Goal: Information Seeking & Learning: Compare options

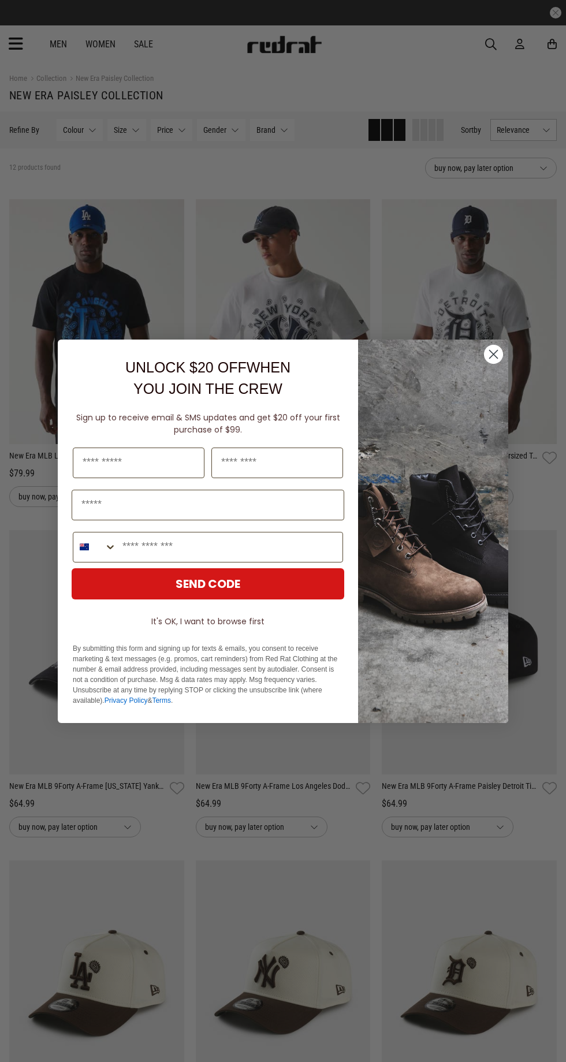
click at [498, 354] on circle "Close dialog" at bounding box center [493, 353] width 19 height 19
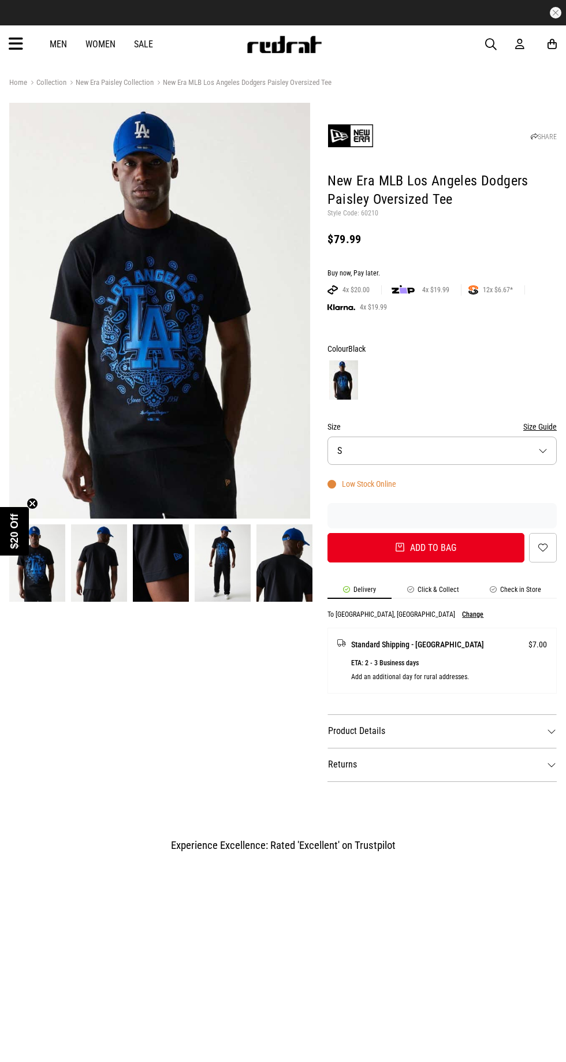
click at [148, 45] on link "Sale" at bounding box center [143, 44] width 19 height 11
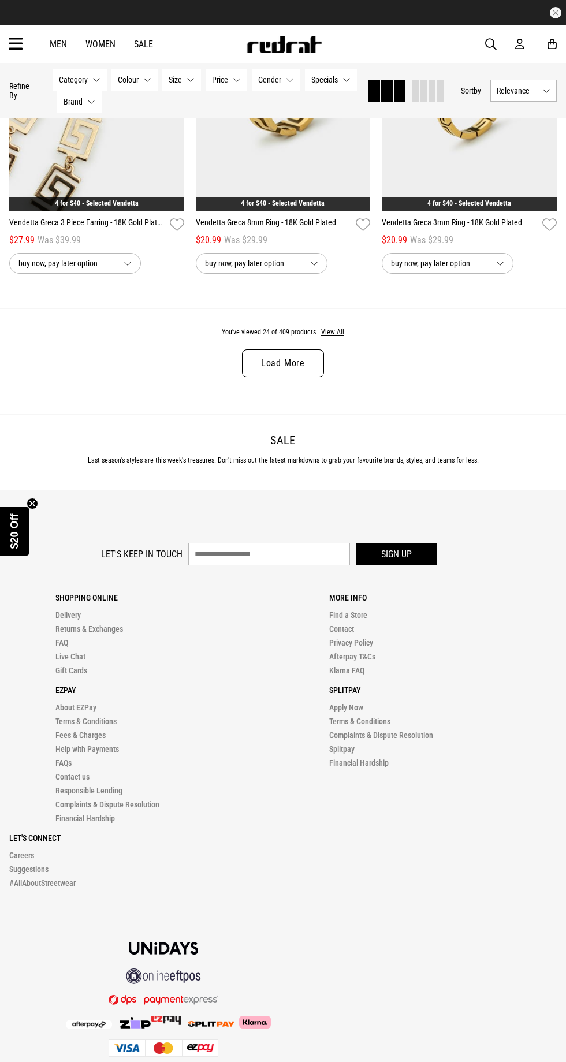
scroll to position [2571, 0]
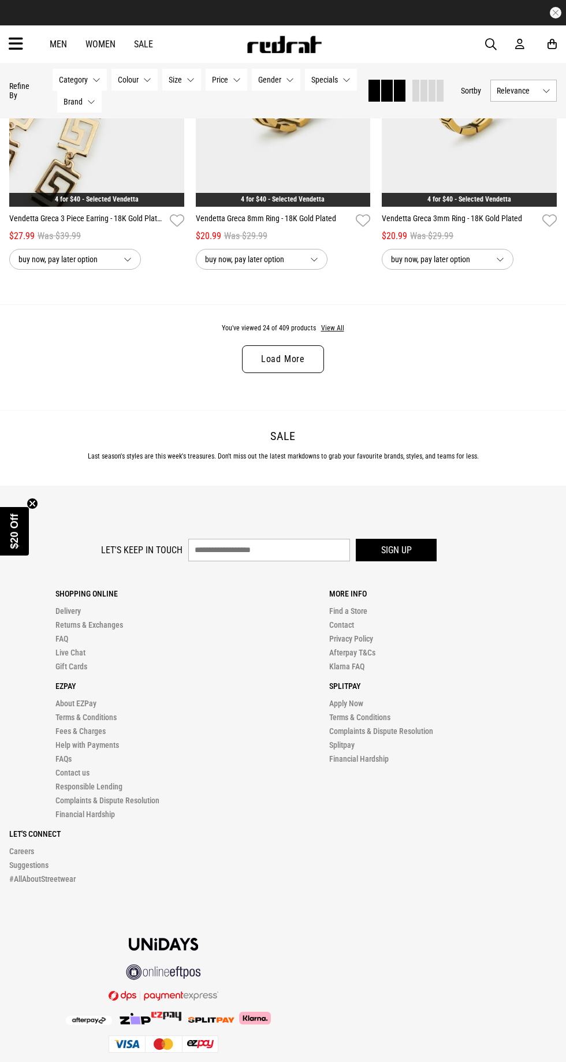
click at [301, 347] on link "Load More" at bounding box center [283, 359] width 82 height 28
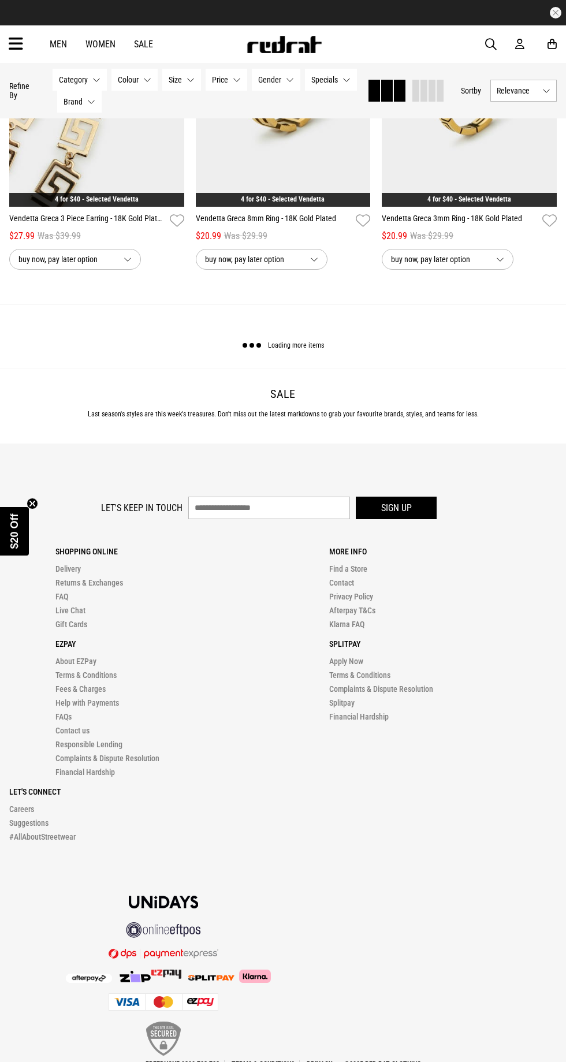
scroll to position [2530, 0]
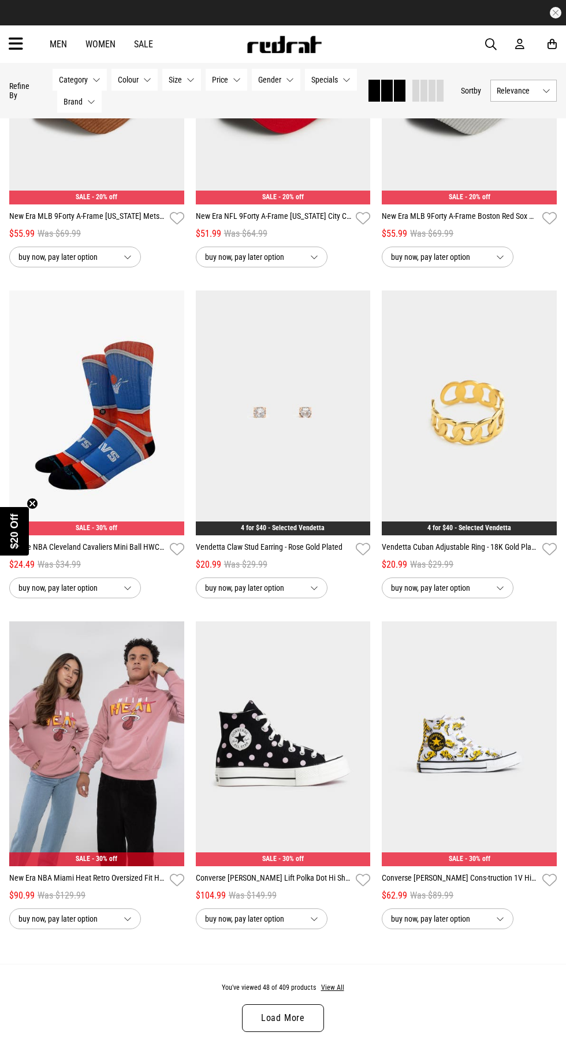
scroll to position [4560, 0]
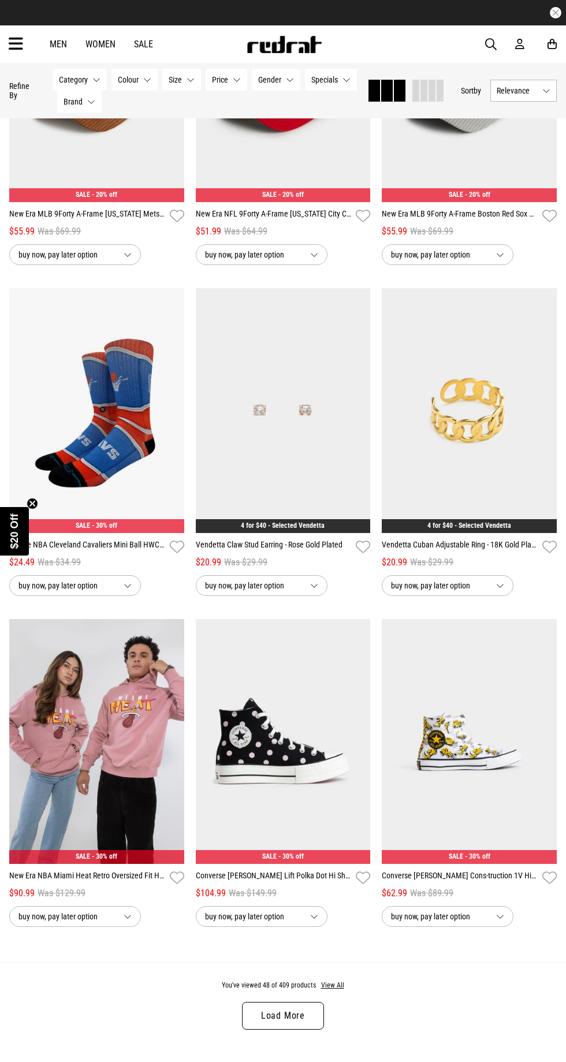
click at [321, 1008] on link "Load More" at bounding box center [283, 1016] width 82 height 28
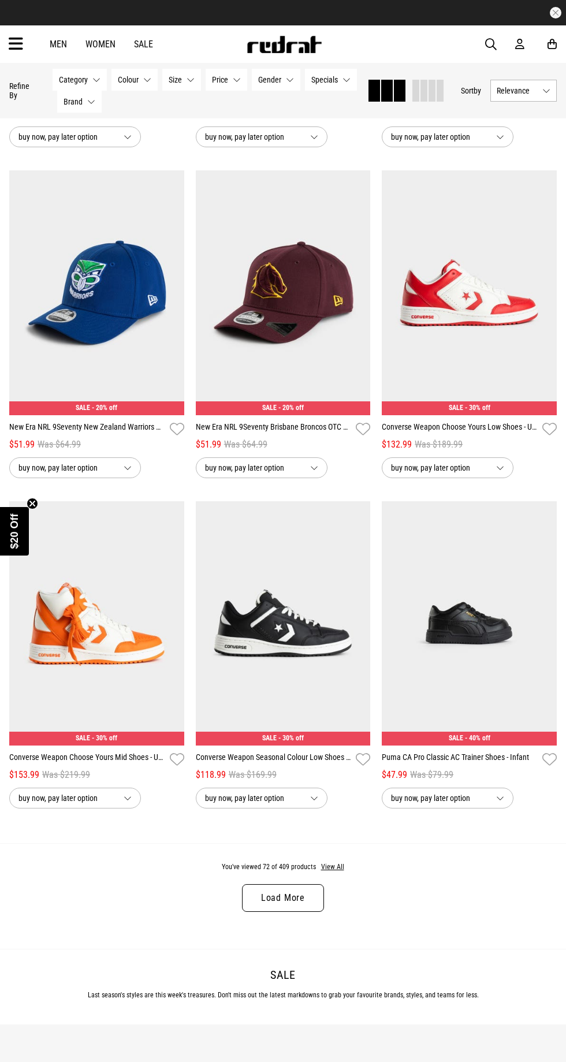
scroll to position [7335, 0]
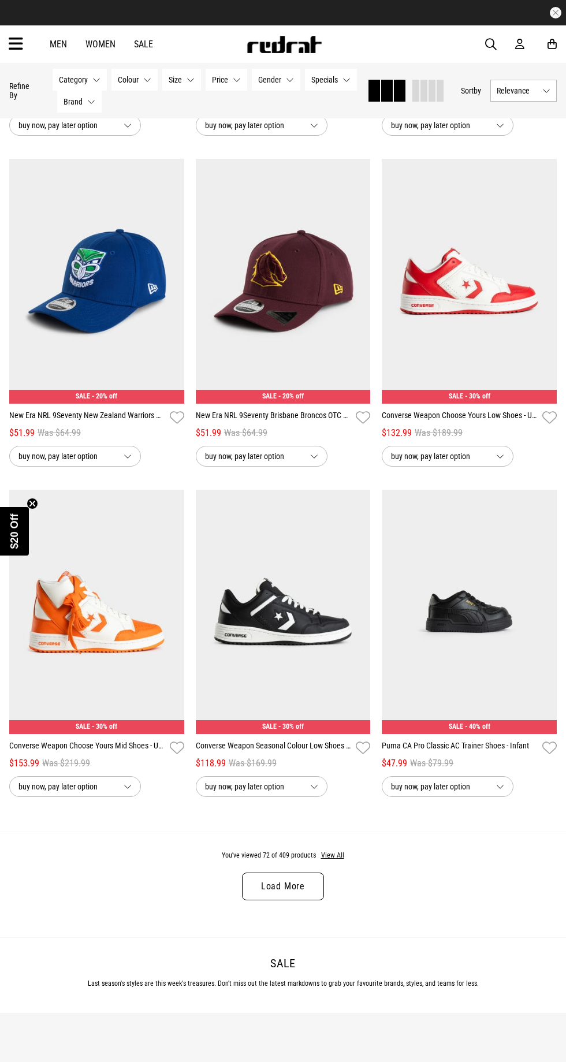
click at [307, 889] on link "Load More" at bounding box center [283, 886] width 82 height 28
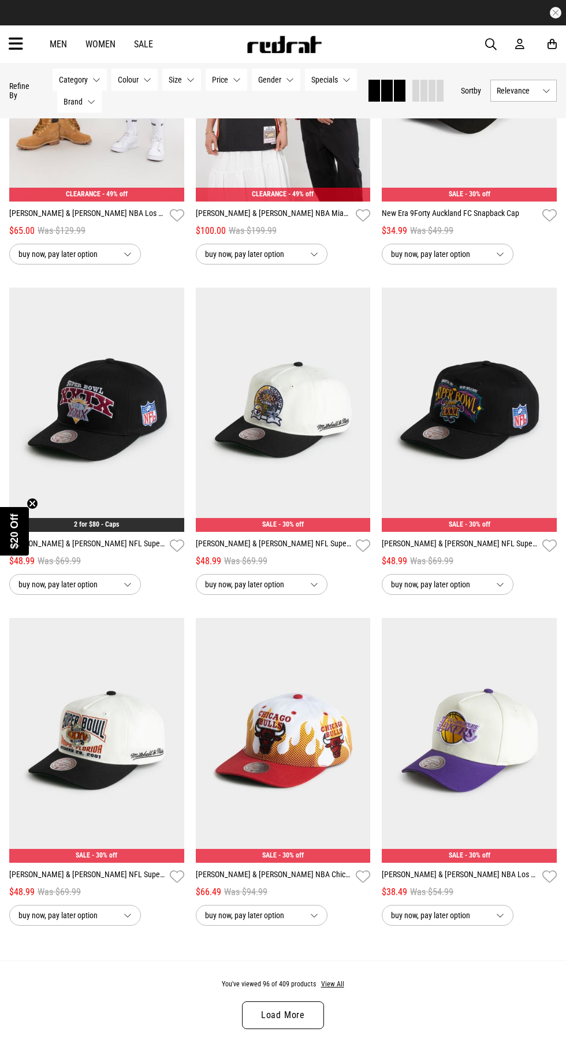
scroll to position [9879, 0]
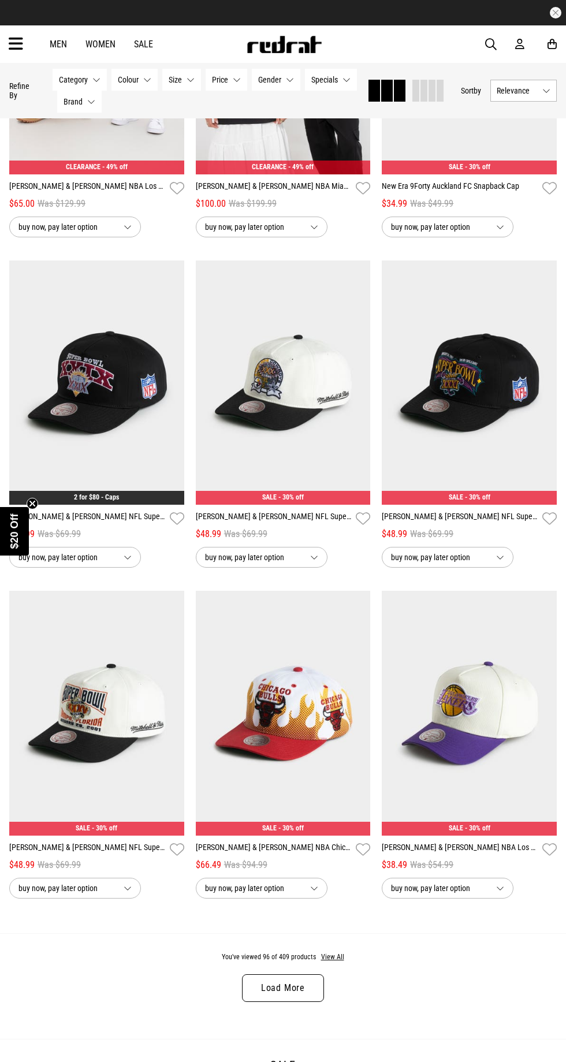
click at [306, 990] on link "Load More" at bounding box center [283, 988] width 82 height 28
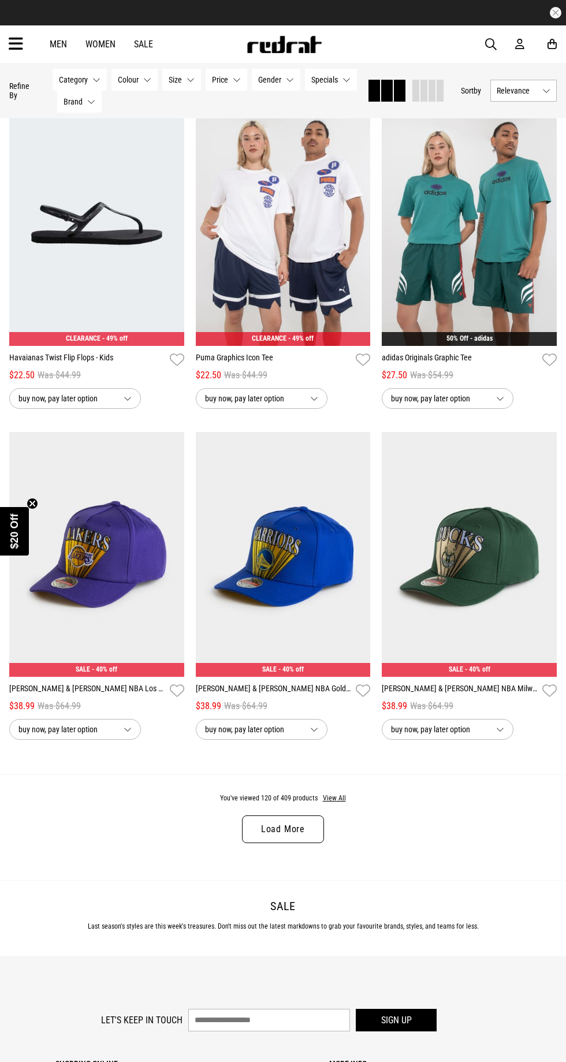
scroll to position [12686, 0]
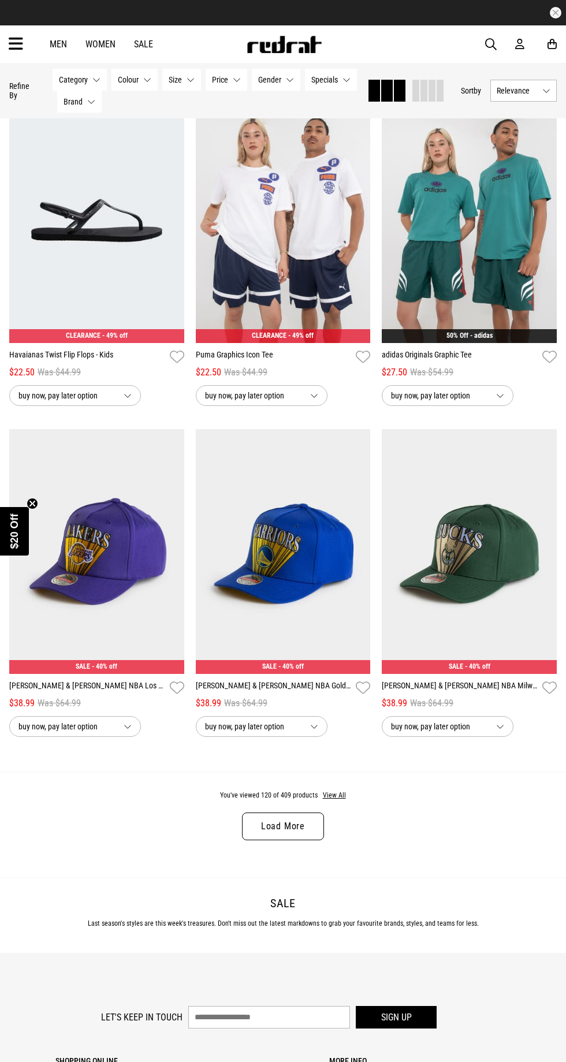
click at [310, 827] on link "Load More" at bounding box center [283, 826] width 82 height 28
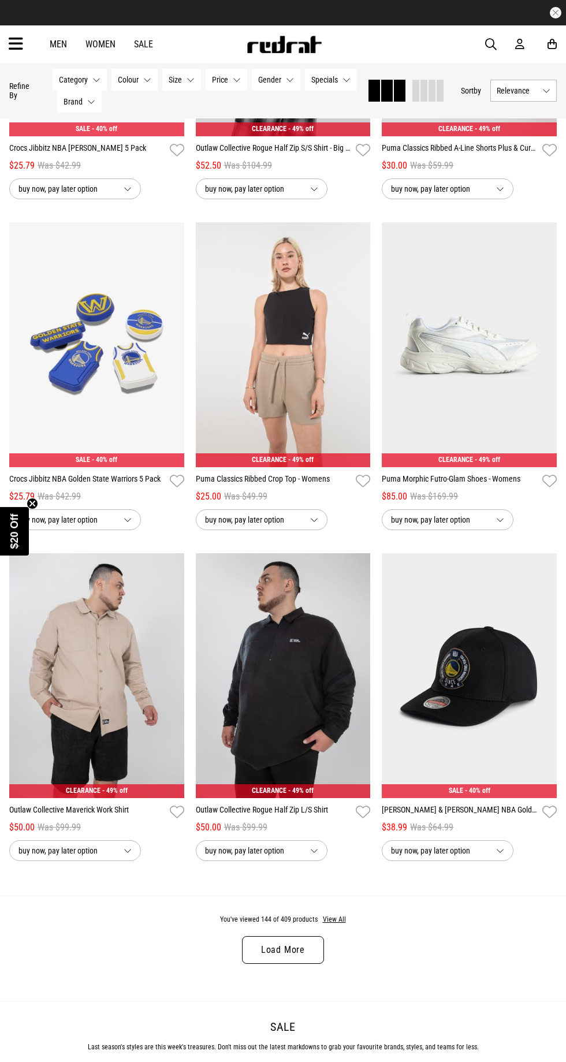
scroll to position [15209, 0]
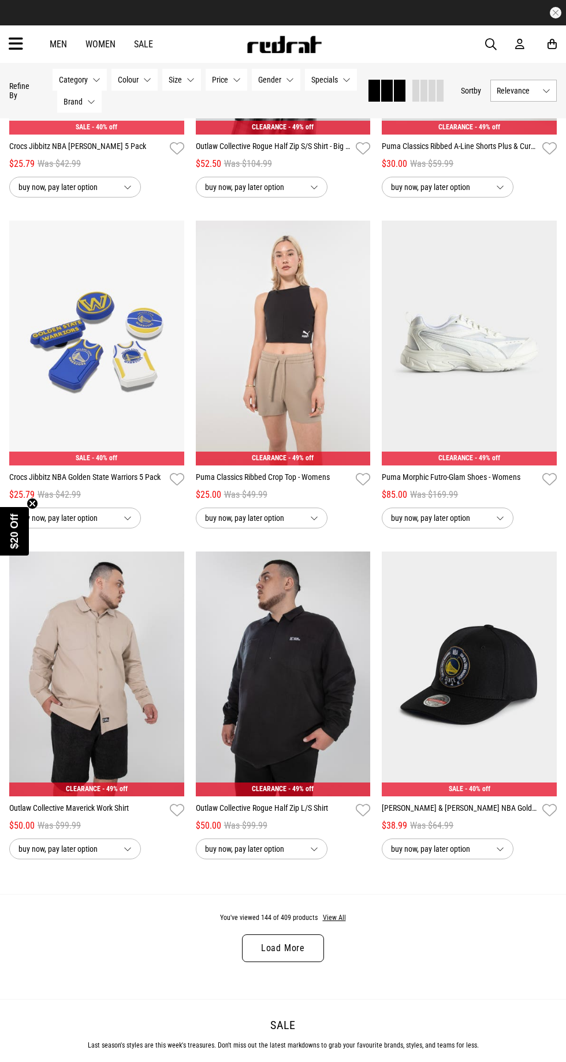
click at [316, 939] on link "Load More" at bounding box center [283, 948] width 82 height 28
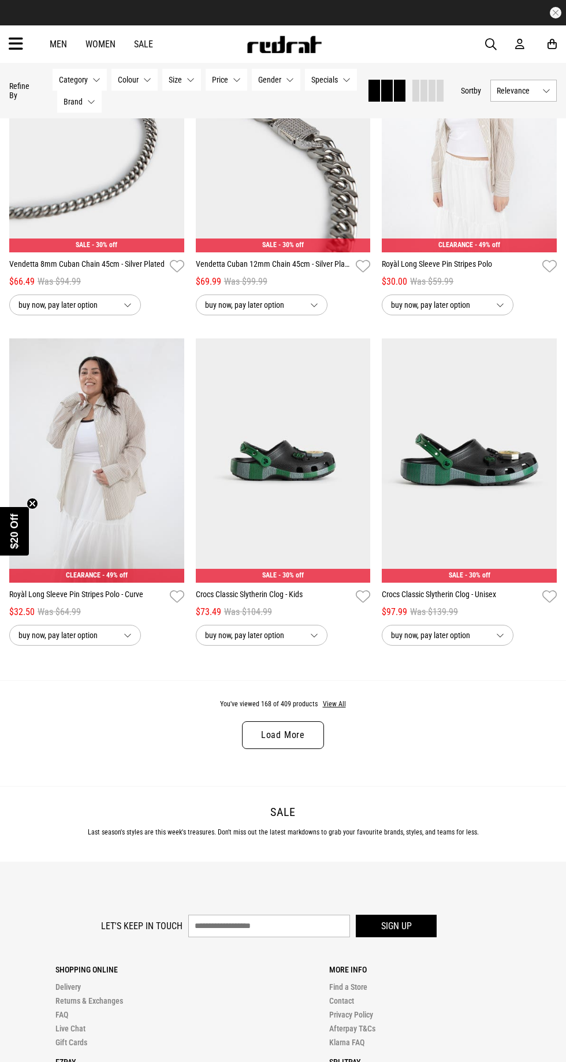
scroll to position [18067, 0]
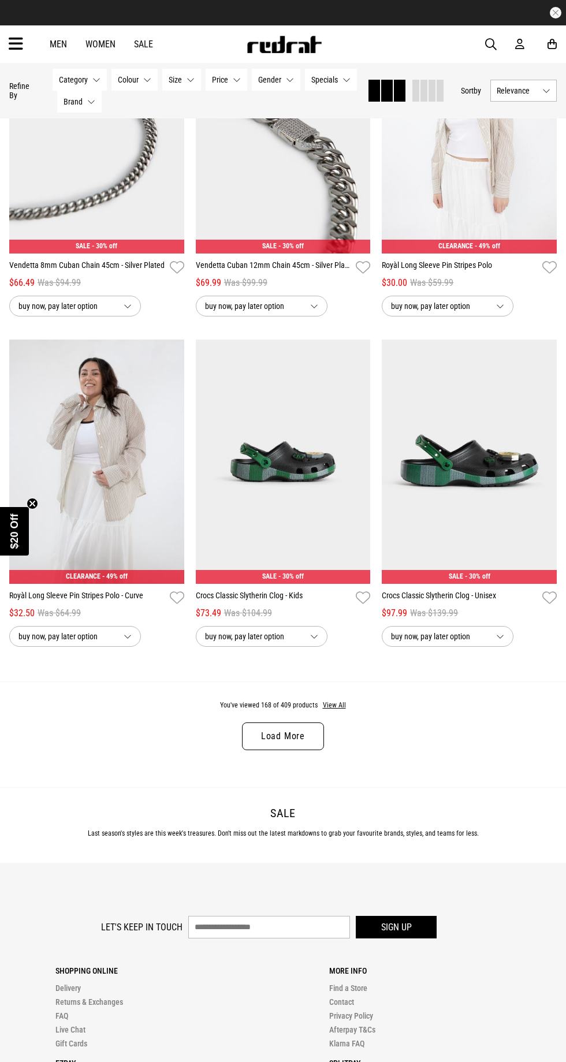
click at [319, 732] on link "Load More" at bounding box center [283, 736] width 82 height 28
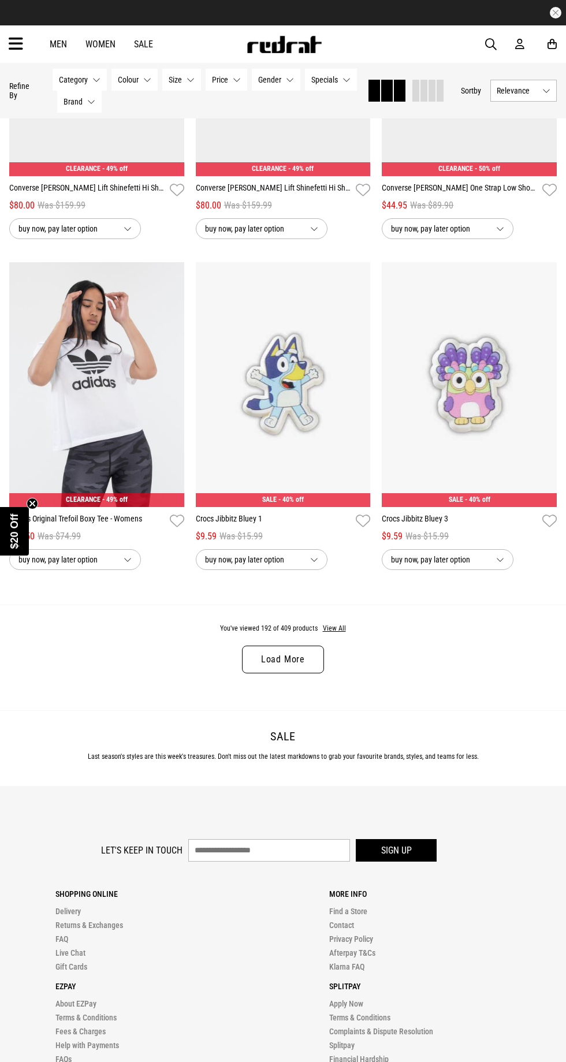
scroll to position [20788, 0]
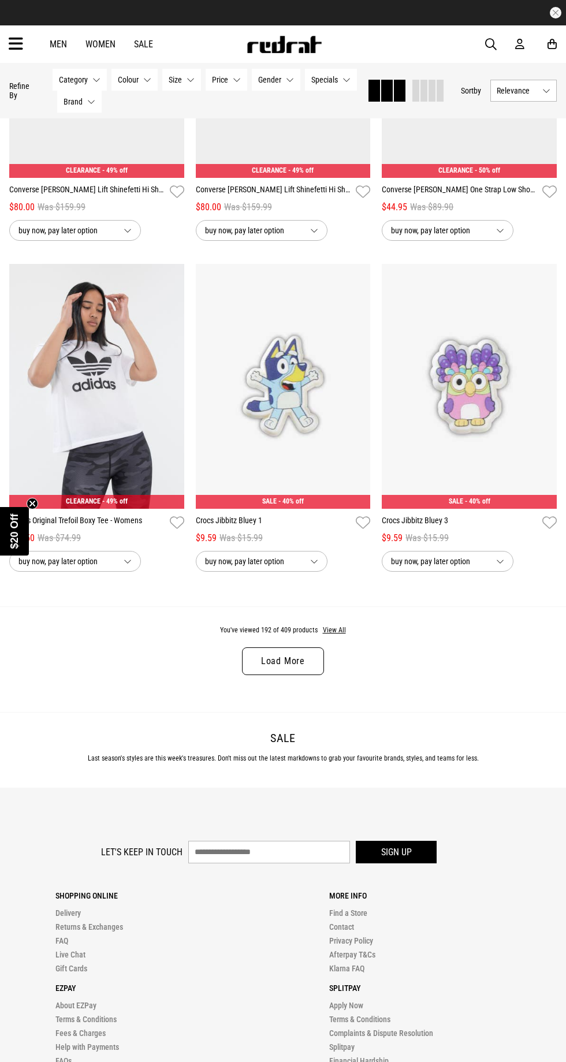
click at [301, 647] on link "Load More" at bounding box center [283, 661] width 82 height 28
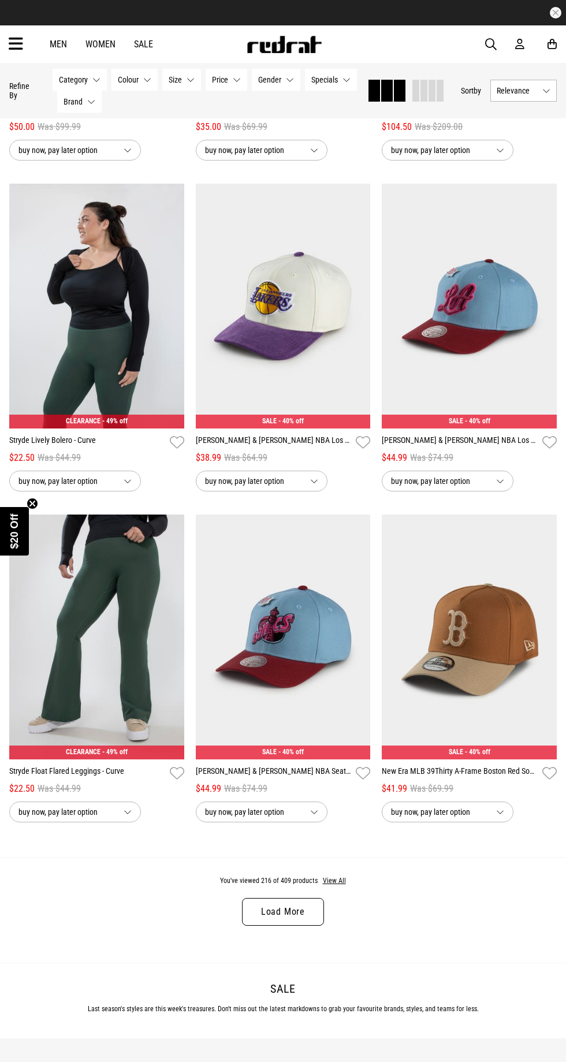
scroll to position [23189, 0]
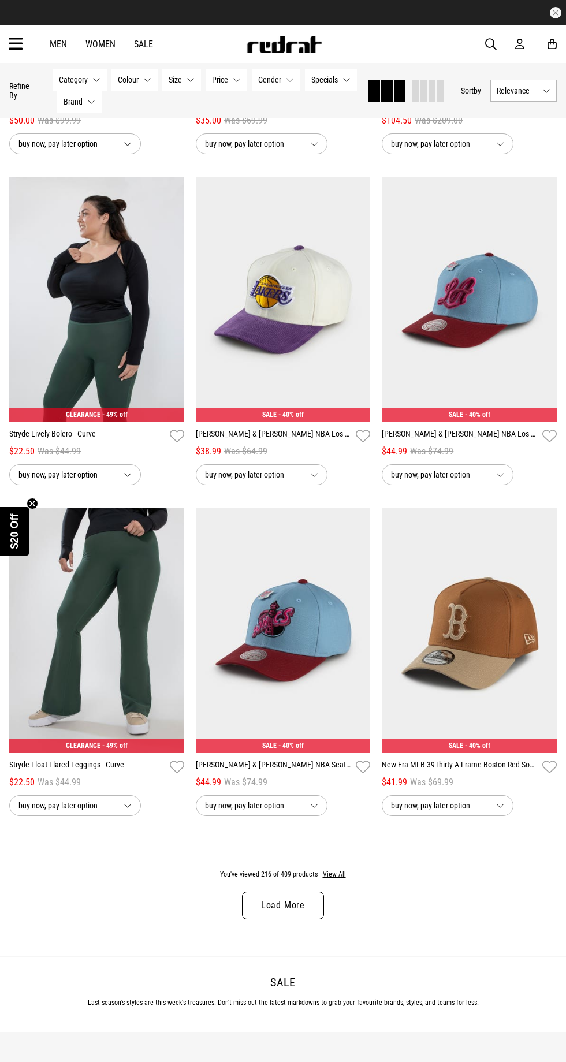
click at [318, 897] on link "Load More" at bounding box center [283, 906] width 82 height 28
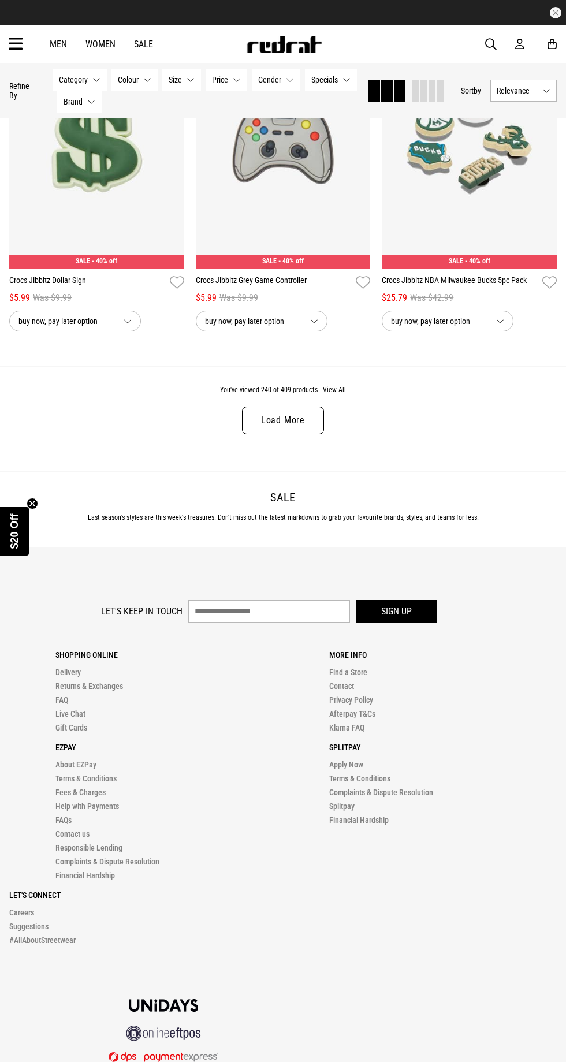
scroll to position [26323, 0]
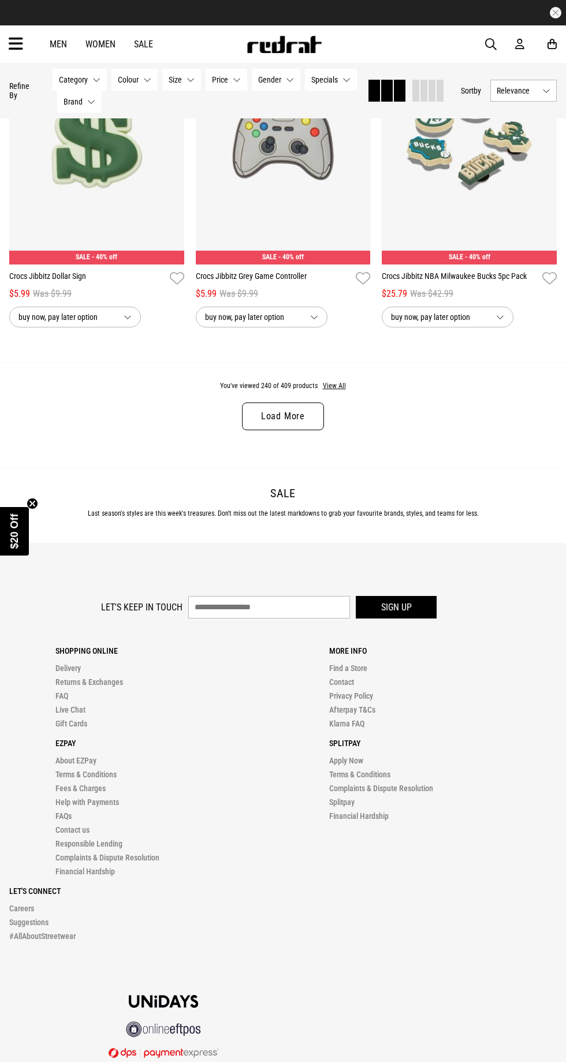
click at [301, 409] on link "Load More" at bounding box center [283, 416] width 82 height 28
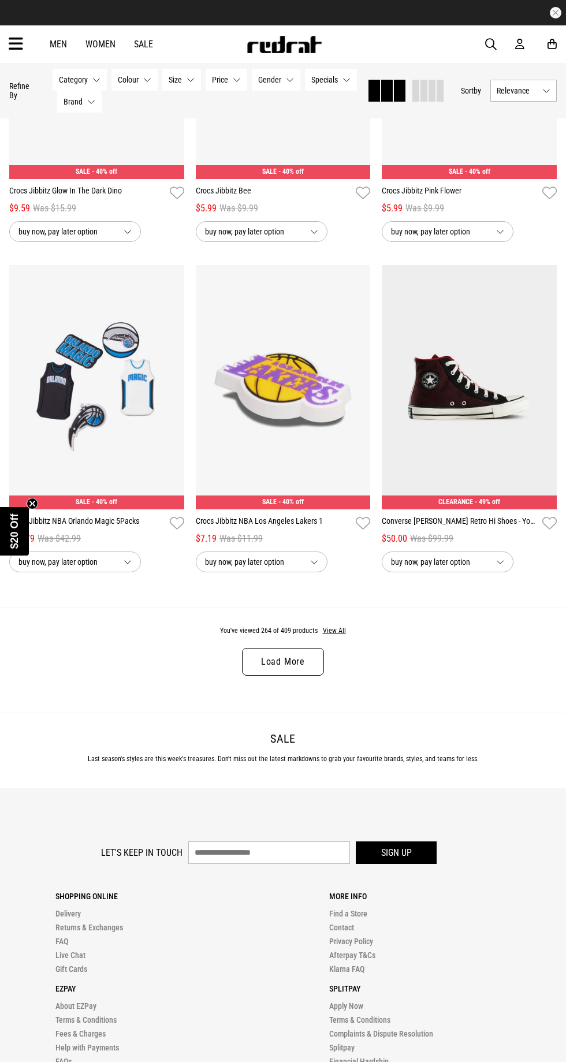
scroll to position [28751, 0]
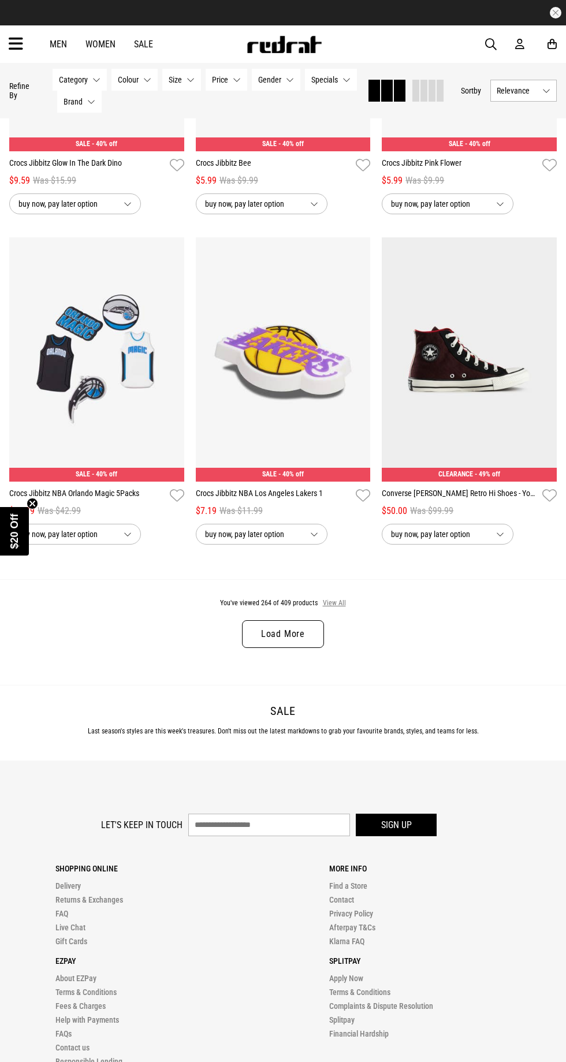
click at [333, 598] on button "View All" at bounding box center [334, 603] width 24 height 10
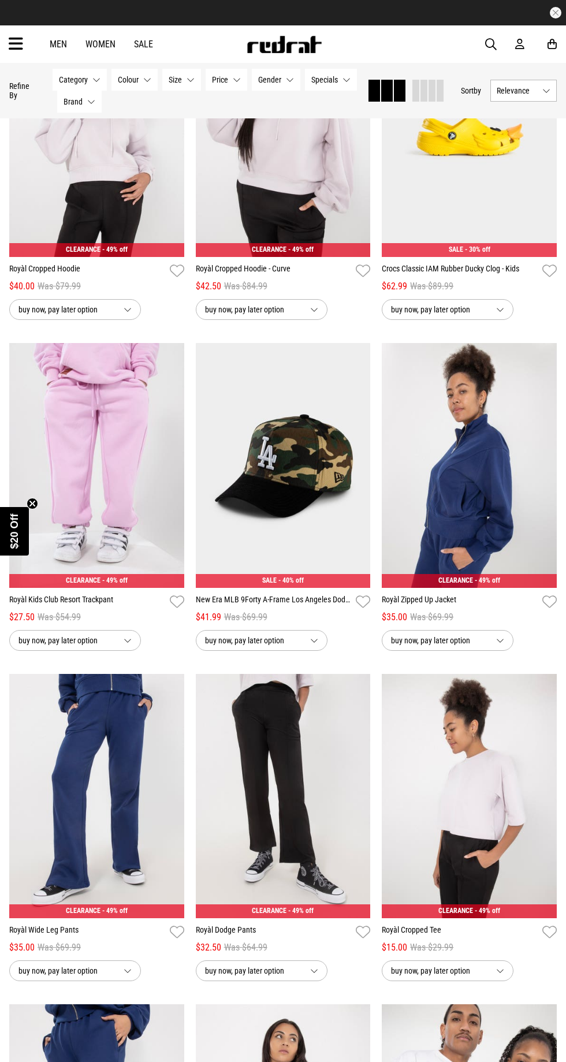
scroll to position [30779, 0]
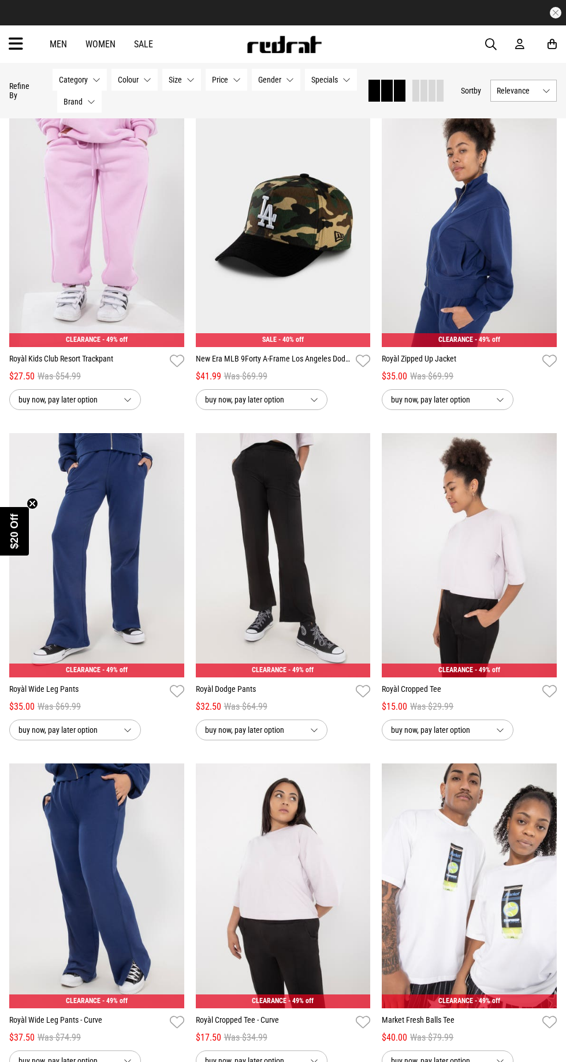
scroll to position [30873, 0]
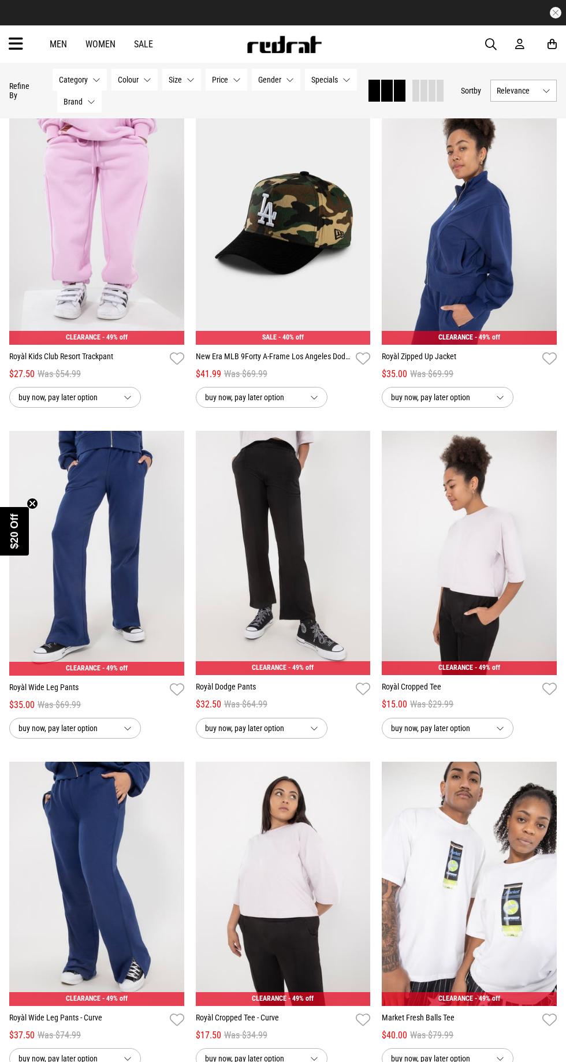
scroll to position [30933, 0]
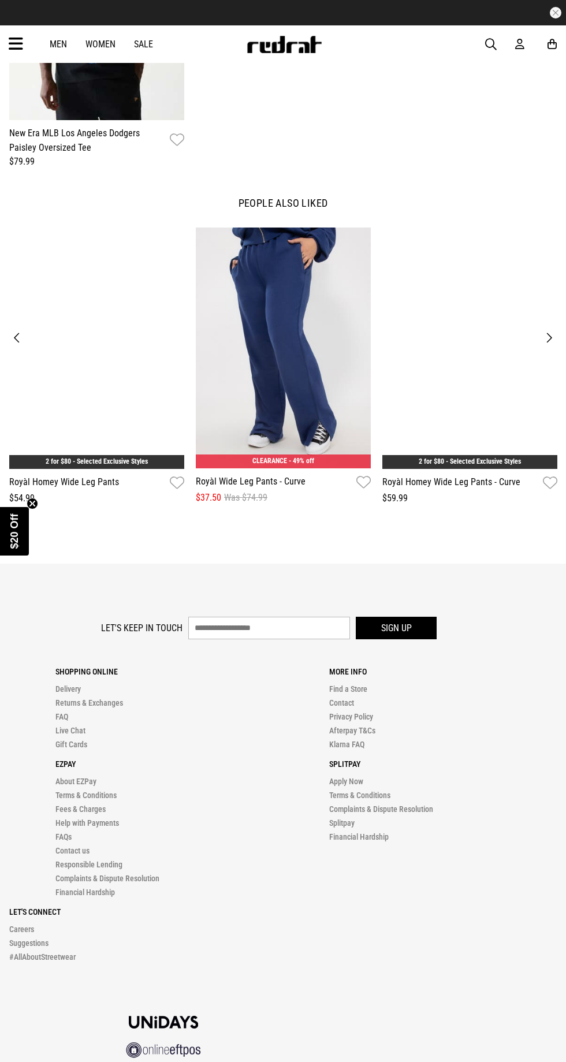
scroll to position [1329, 0]
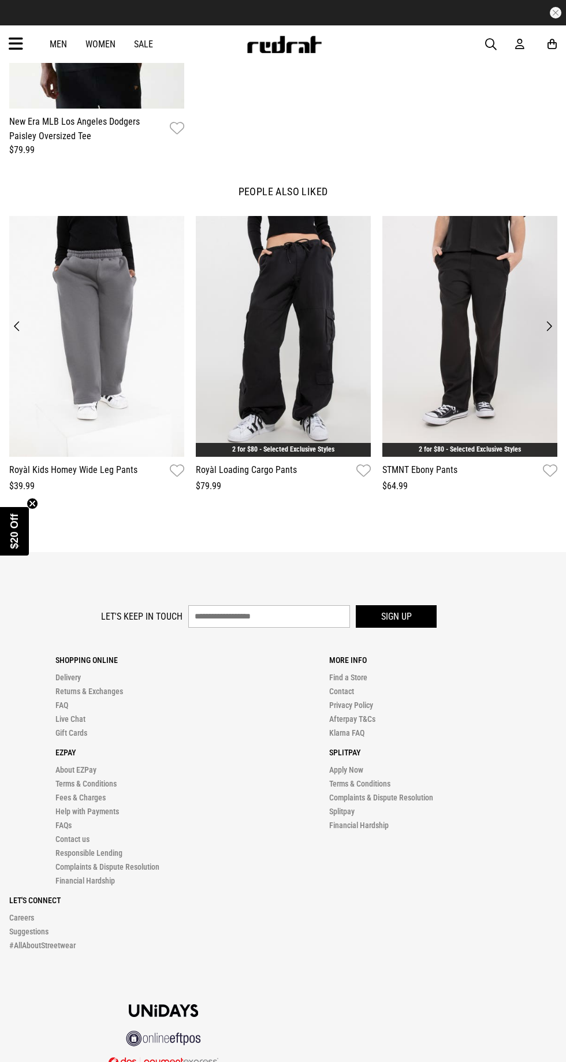
click at [286, 402] on img at bounding box center [283, 336] width 175 height 241
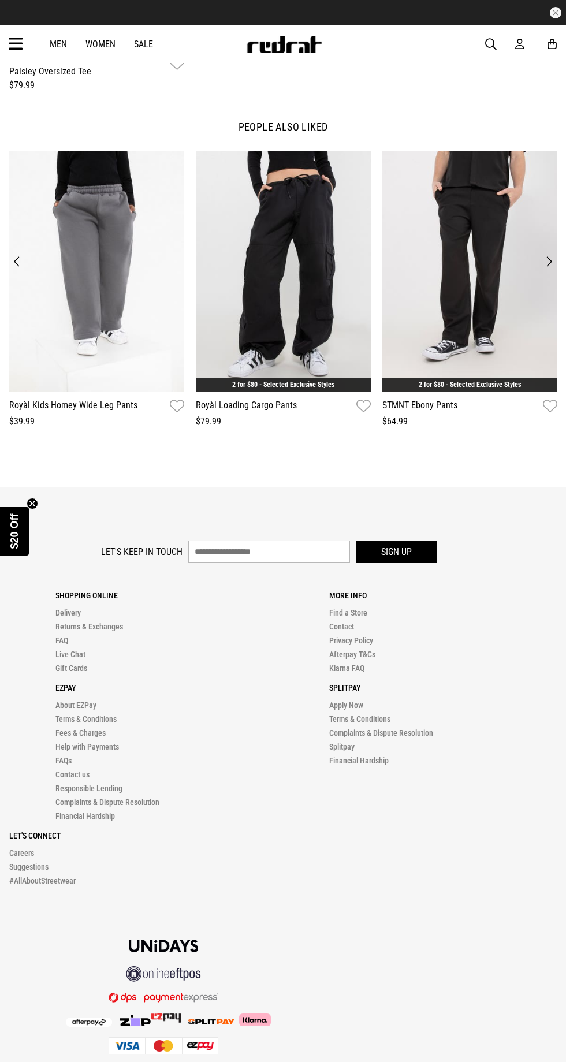
scroll to position [1407, 0]
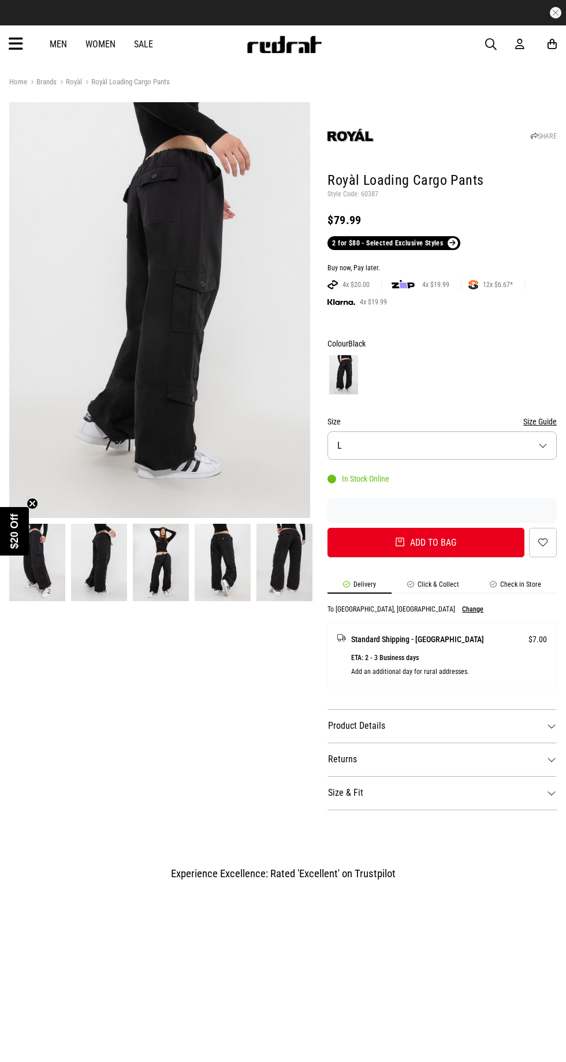
click at [438, 240] on link "2 for $80 - Selected Exclusive Styles" at bounding box center [393, 243] width 132 height 14
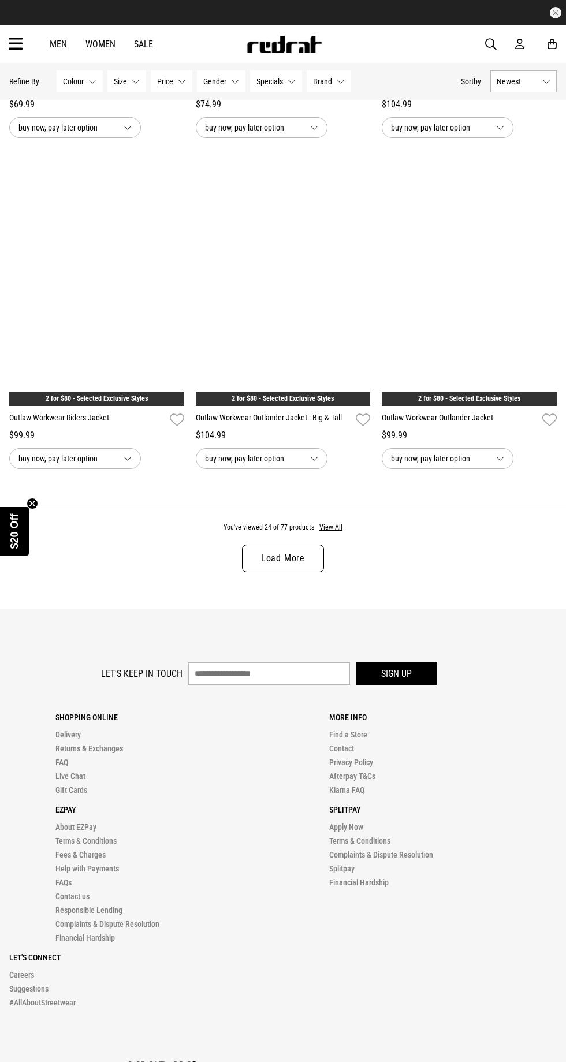
scroll to position [2338, 0]
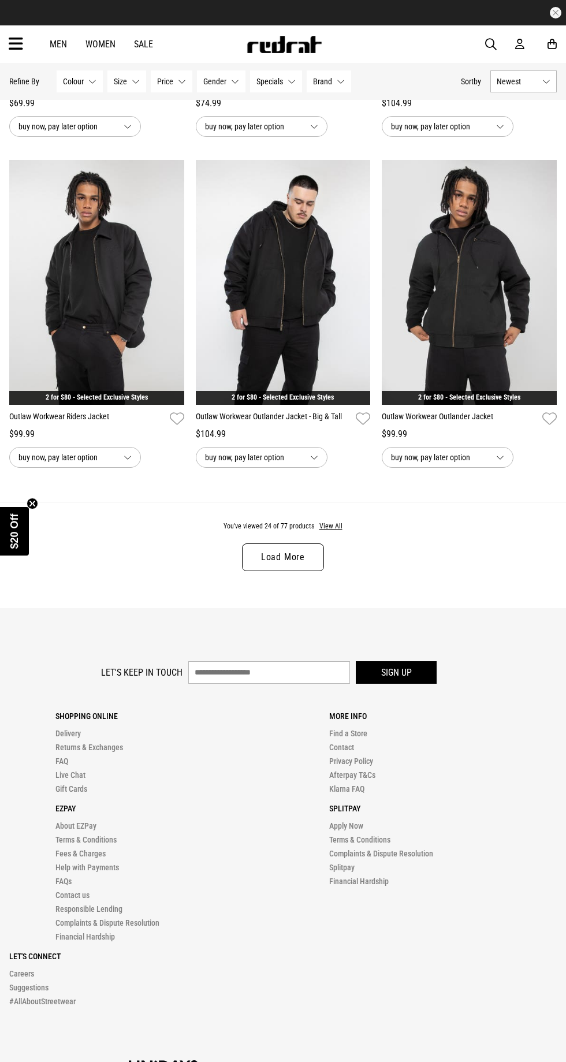
click at [297, 567] on link "Load More" at bounding box center [283, 557] width 82 height 28
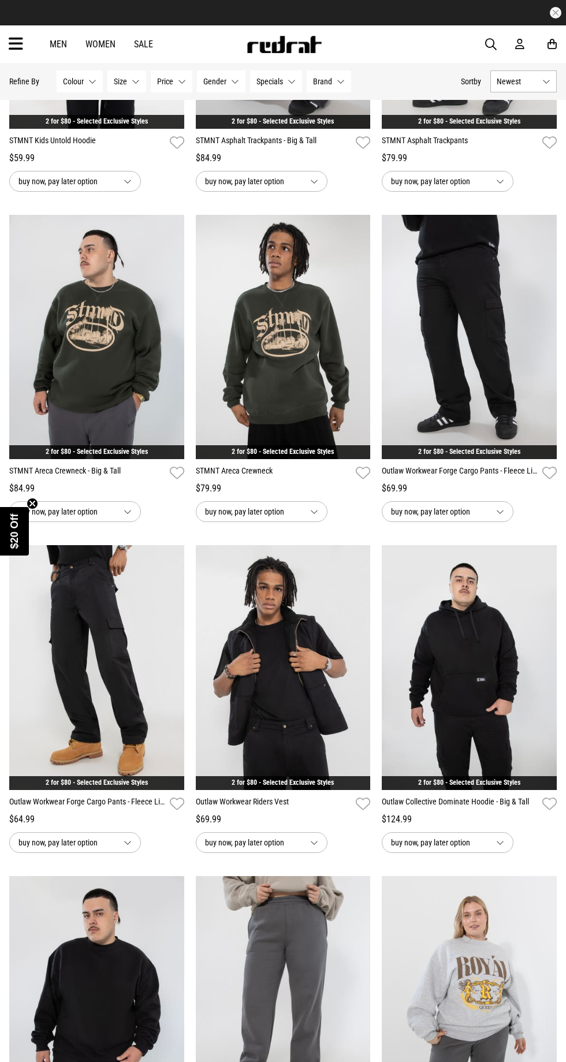
scroll to position [3932, 0]
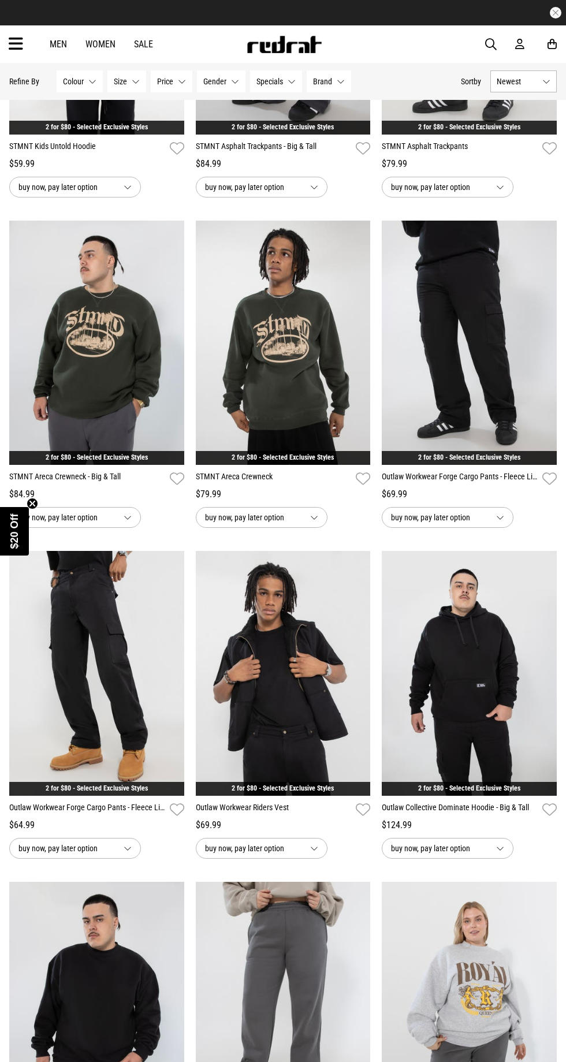
click at [284, 340] on img at bounding box center [283, 343] width 175 height 245
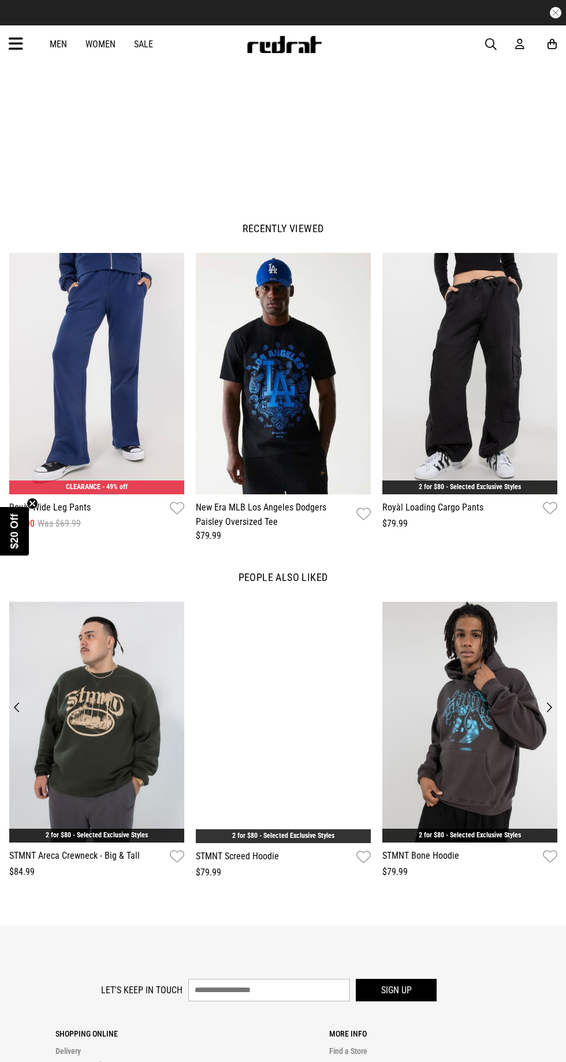
scroll to position [943, 0]
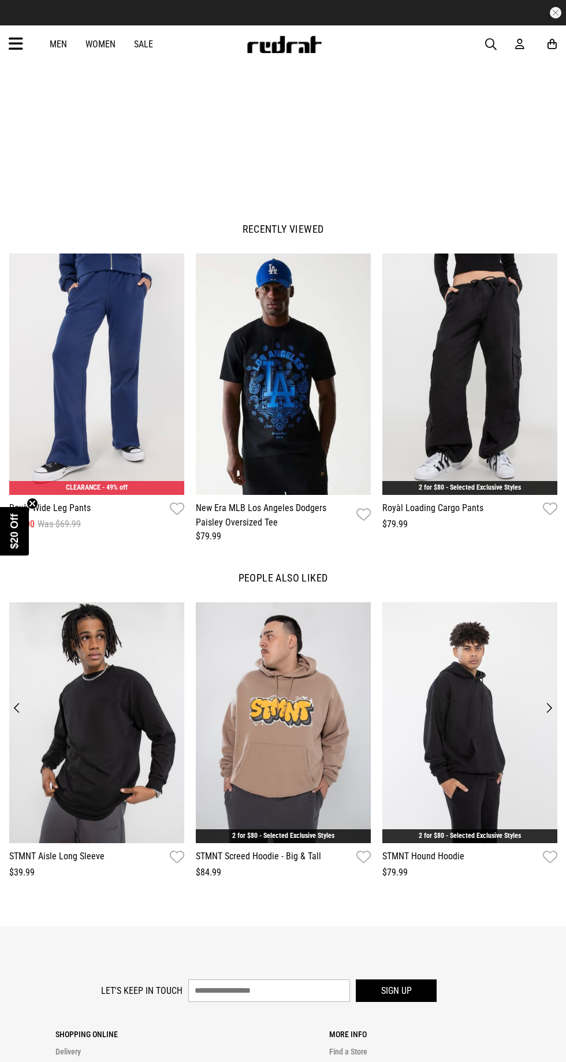
click at [475, 804] on img at bounding box center [469, 722] width 175 height 241
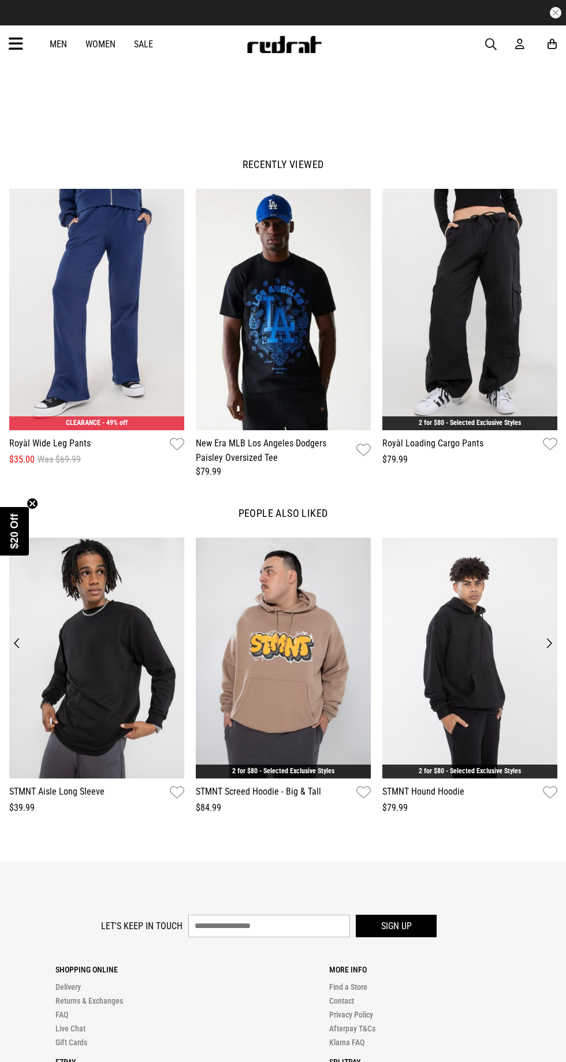
scroll to position [1020, 0]
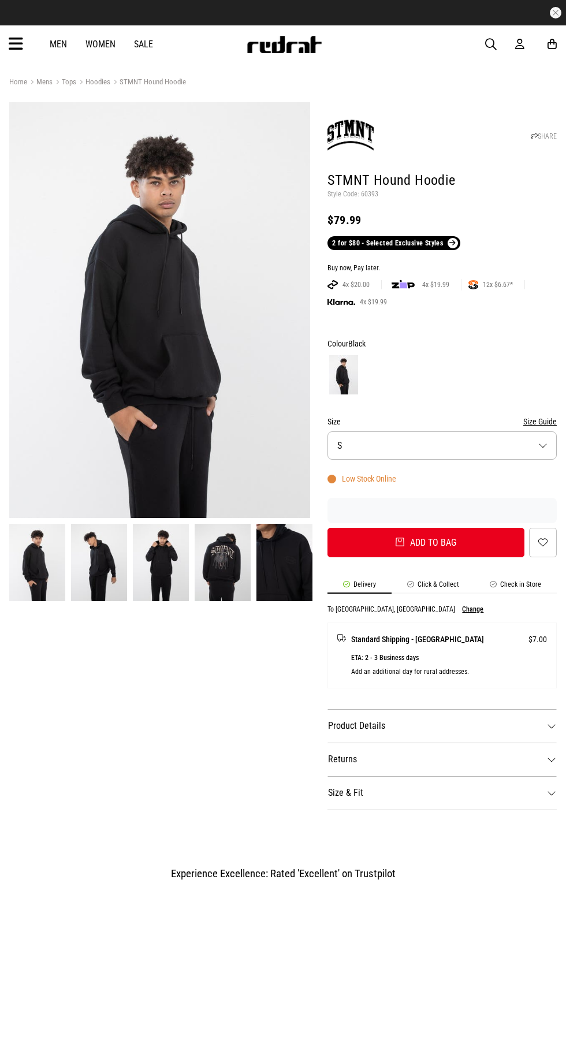
click at [227, 578] on img at bounding box center [223, 562] width 56 height 77
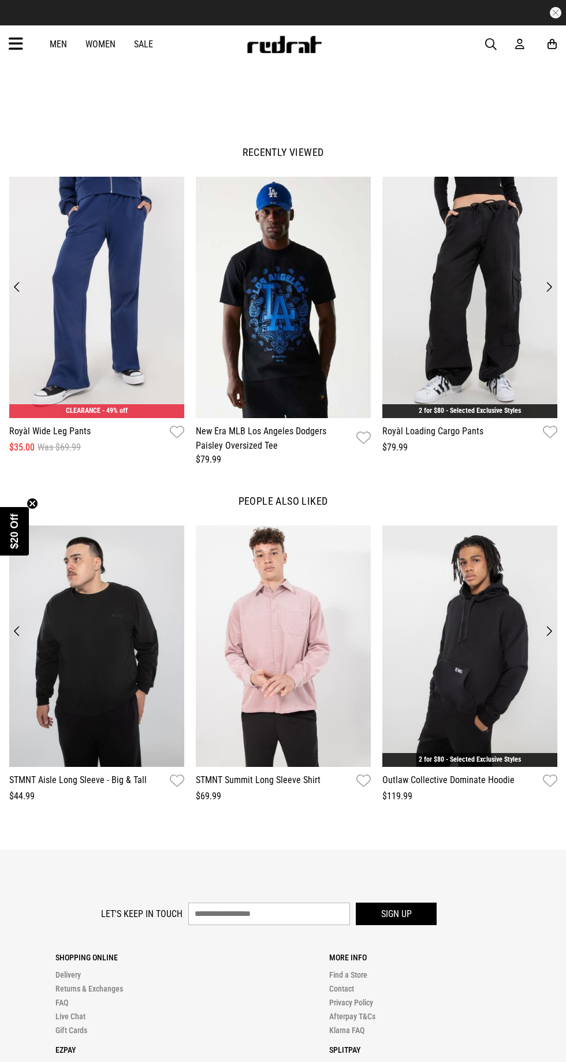
click at [451, 729] on img at bounding box center [469, 645] width 175 height 241
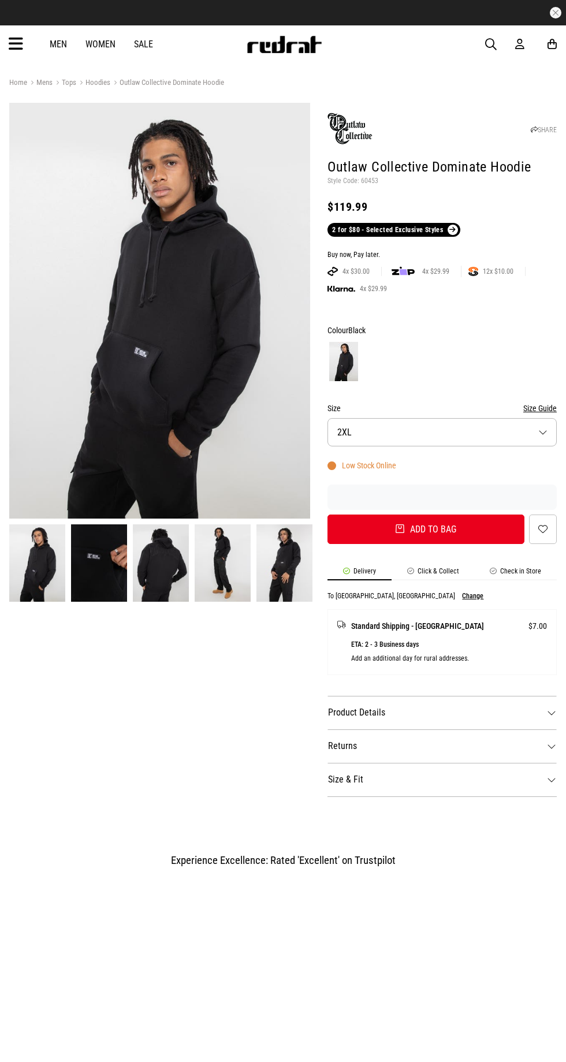
click at [158, 575] on img at bounding box center [161, 562] width 56 height 77
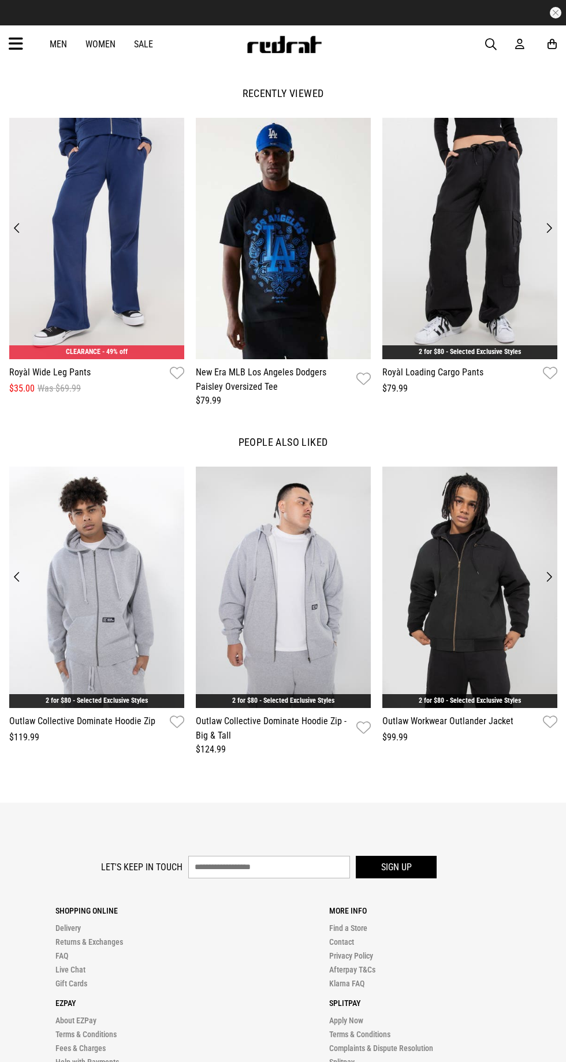
scroll to position [1082, 0]
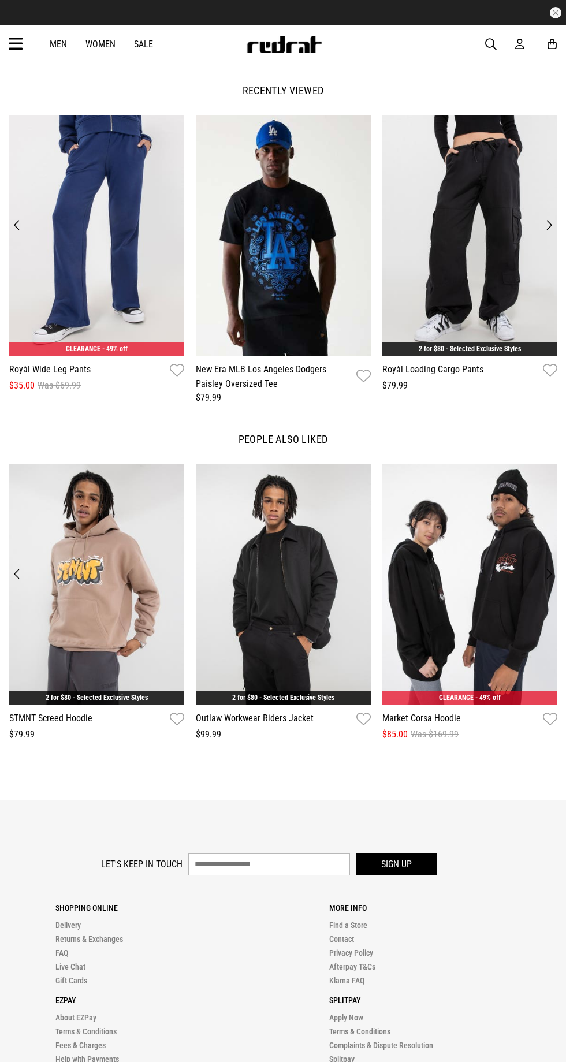
click at [456, 689] on img at bounding box center [469, 584] width 175 height 241
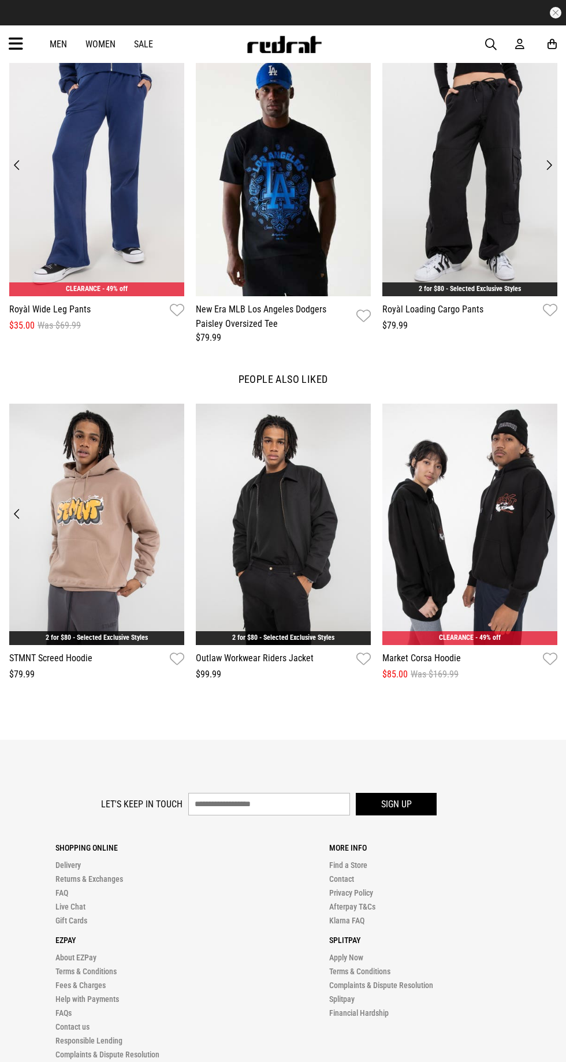
scroll to position [1159, 0]
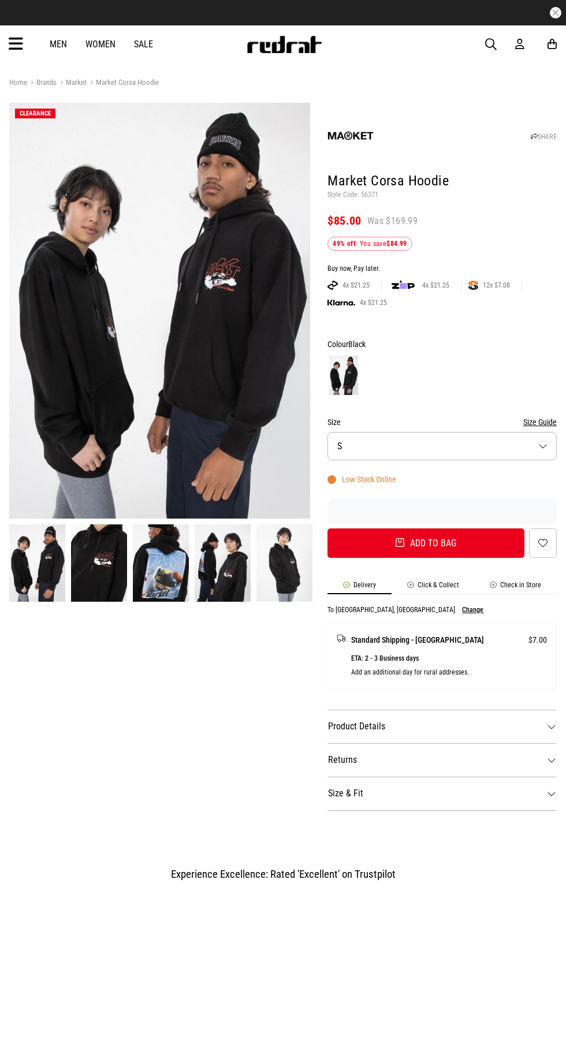
click at [179, 566] on img at bounding box center [161, 562] width 56 height 77
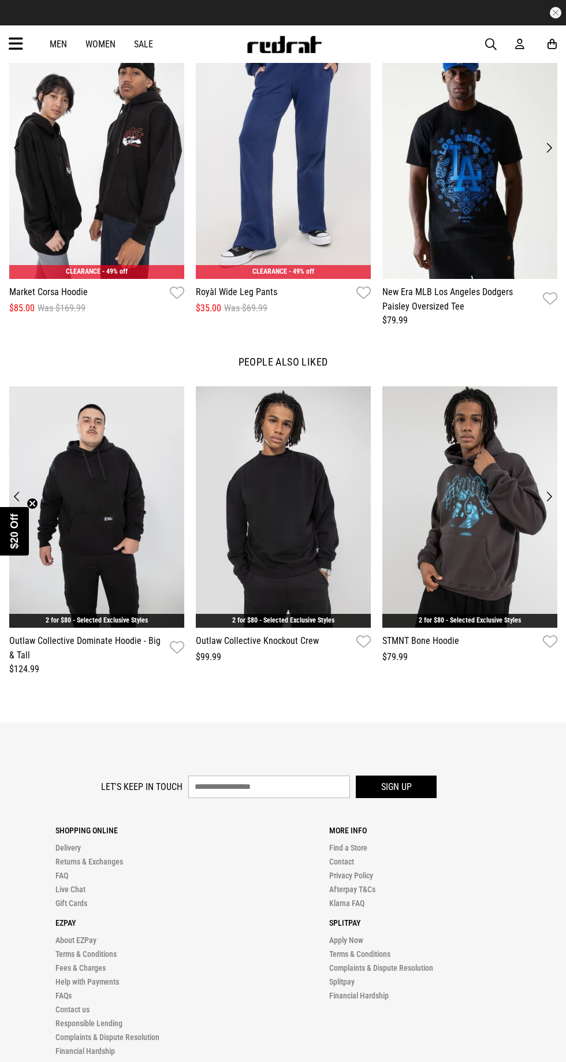
click at [462, 597] on img at bounding box center [469, 506] width 175 height 241
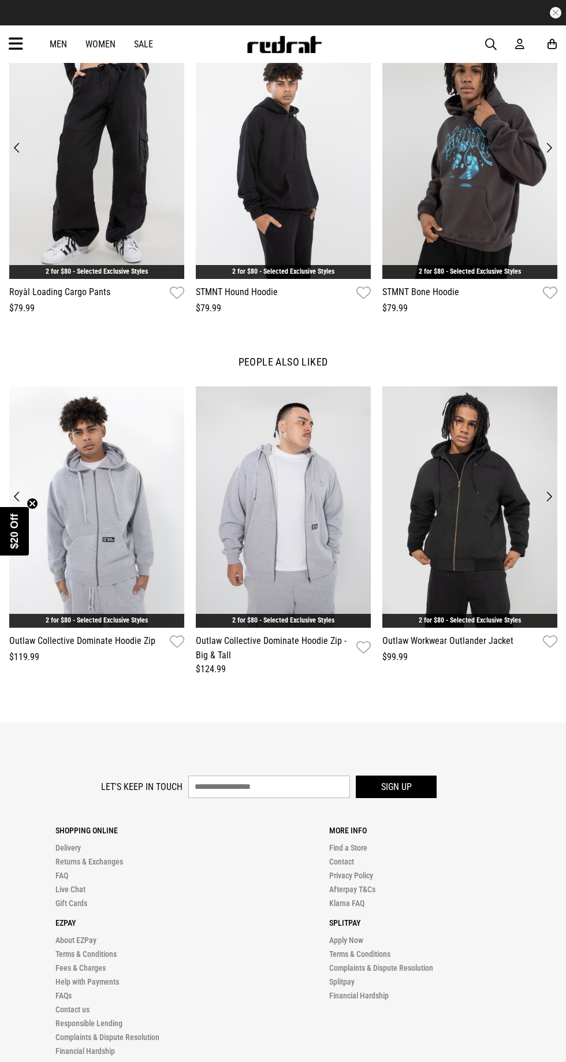
click at [325, 210] on img at bounding box center [283, 158] width 175 height 241
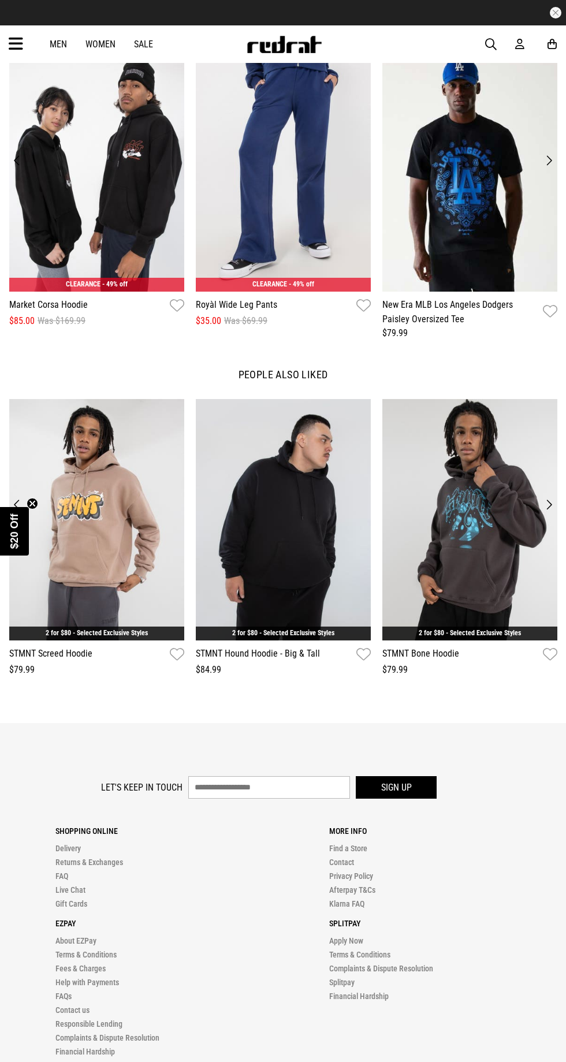
scroll to position [1147, 0]
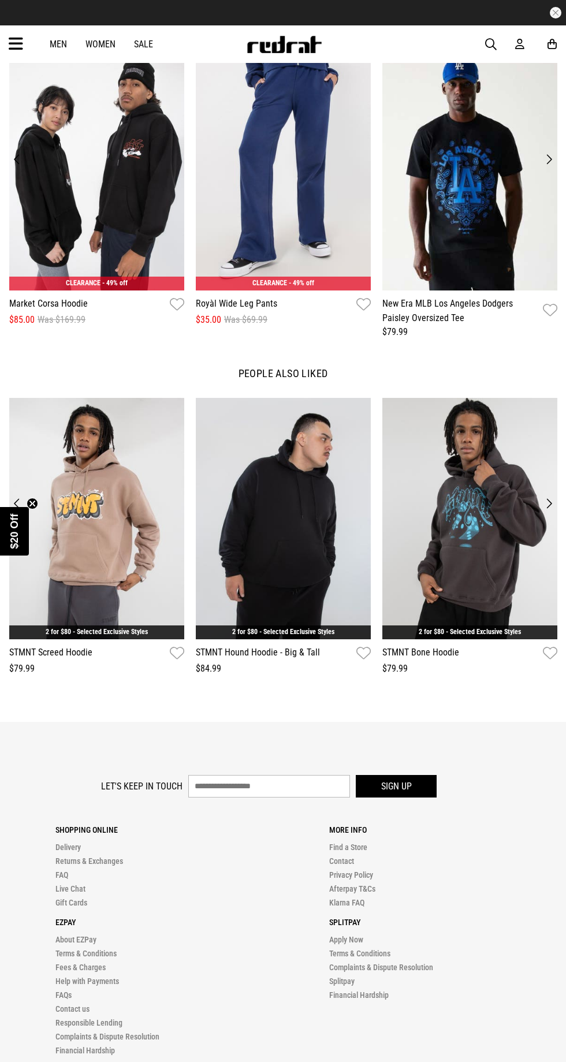
click at [299, 609] on img at bounding box center [283, 518] width 175 height 241
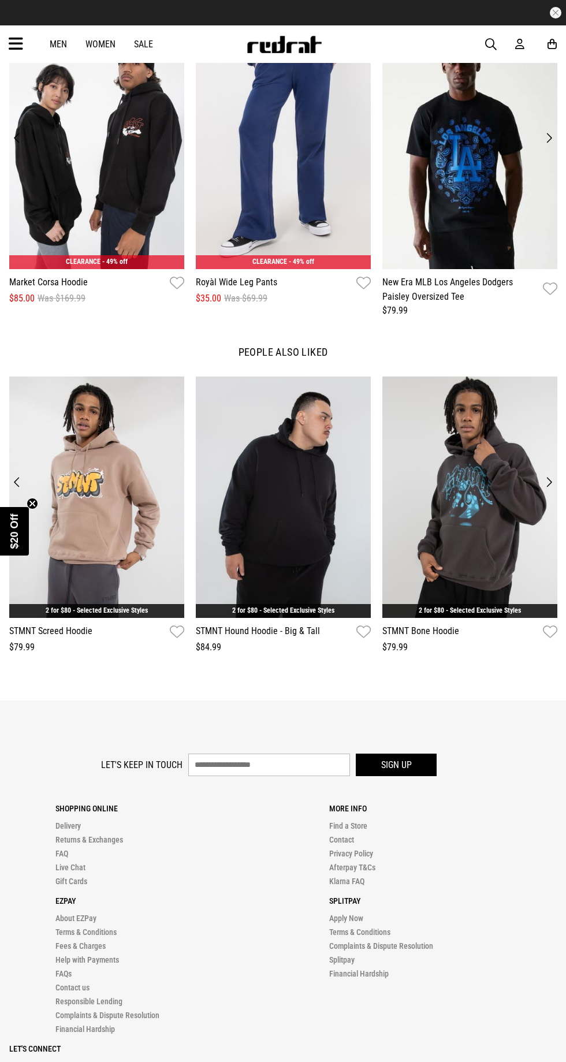
scroll to position [1225, 0]
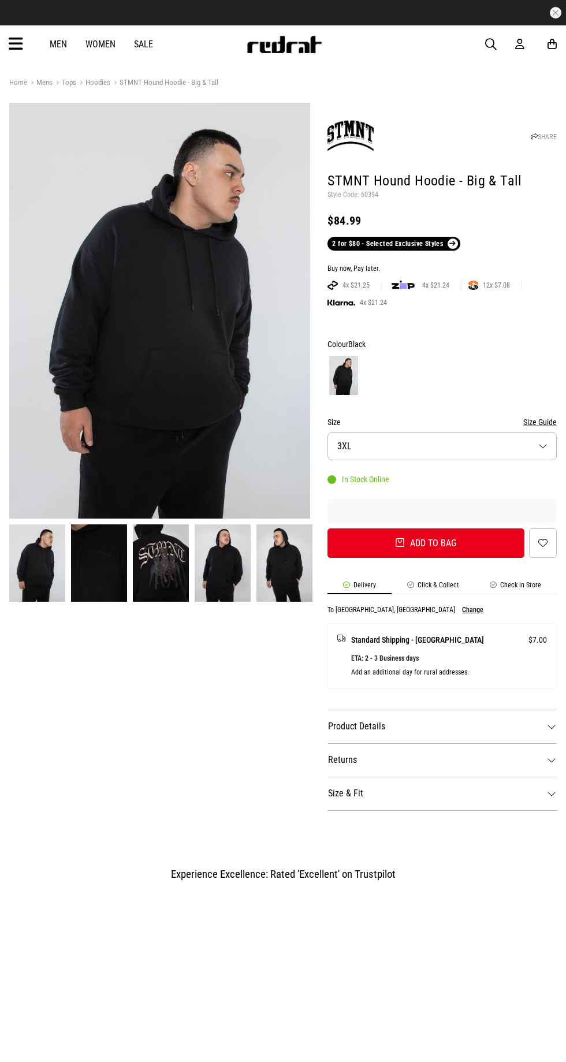
click at [180, 564] on img at bounding box center [161, 562] width 56 height 77
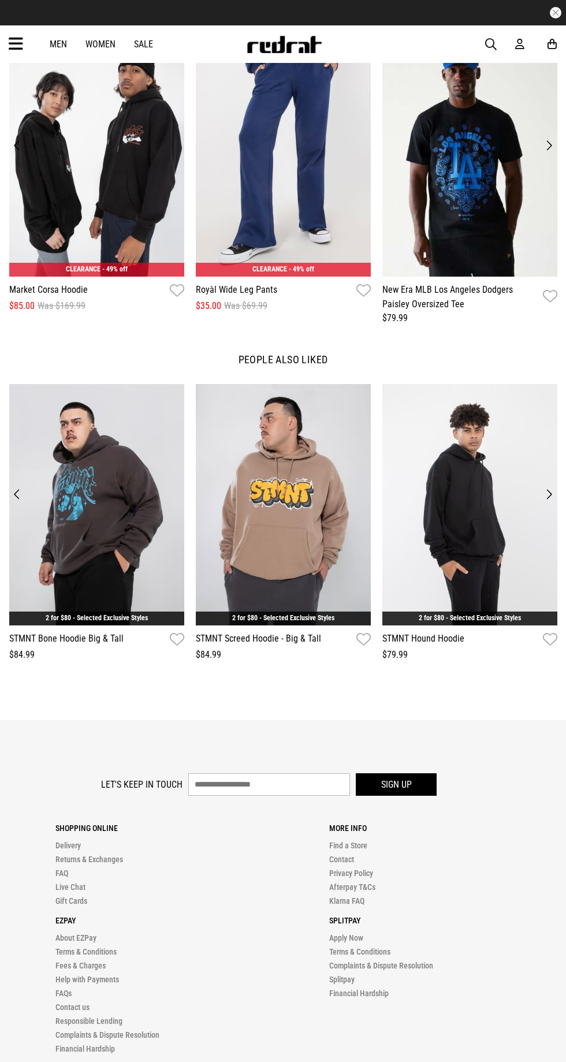
scroll to position [1160, 0]
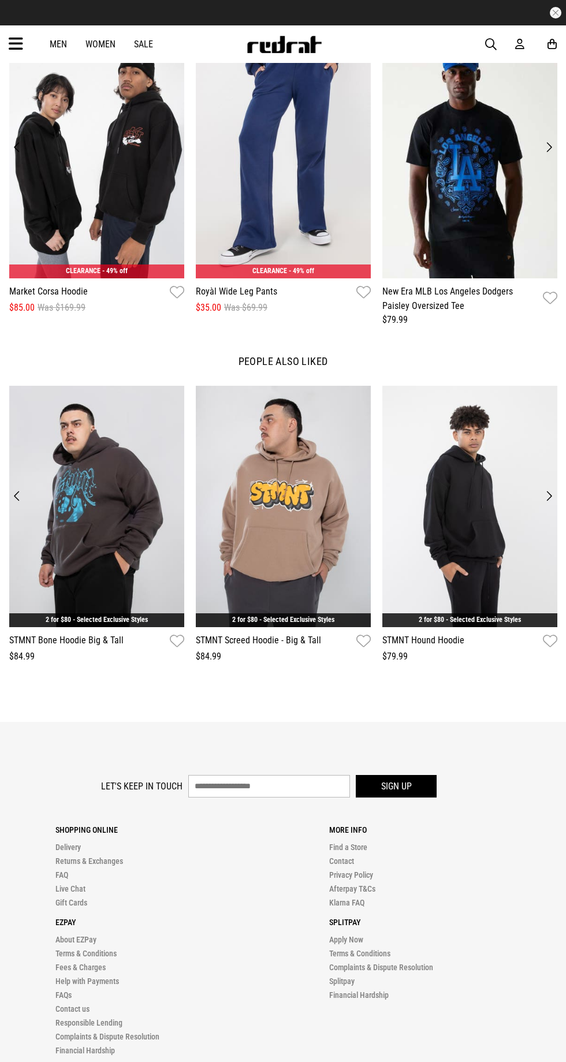
click at [463, 611] on img at bounding box center [469, 506] width 175 height 241
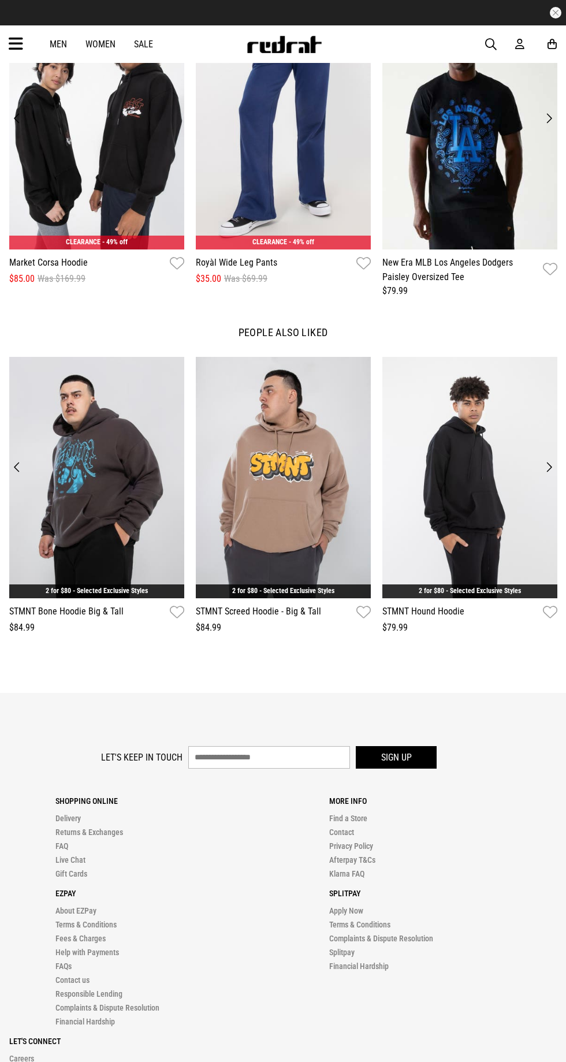
scroll to position [1224, 0]
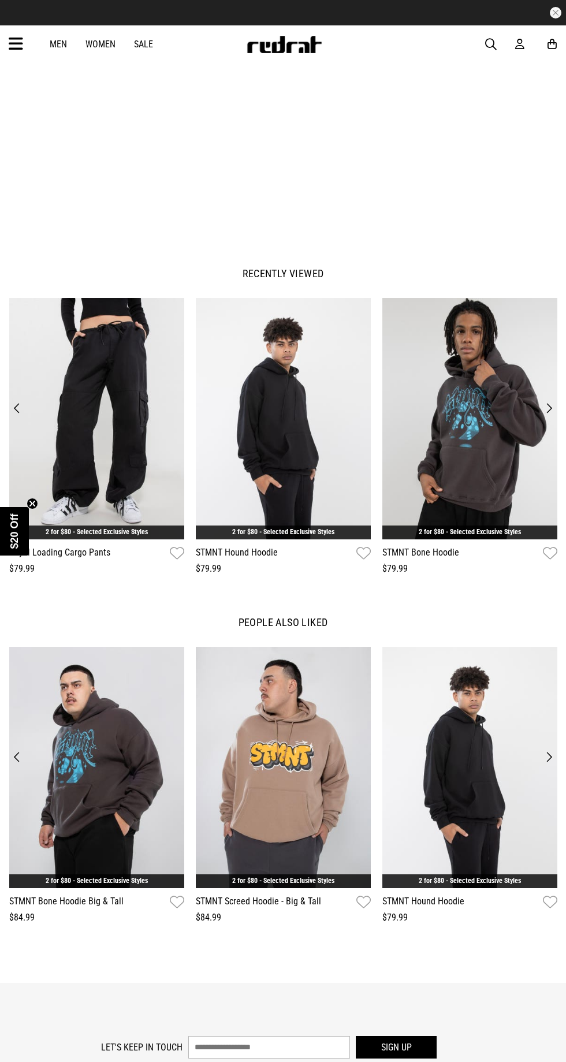
scroll to position [897, 0]
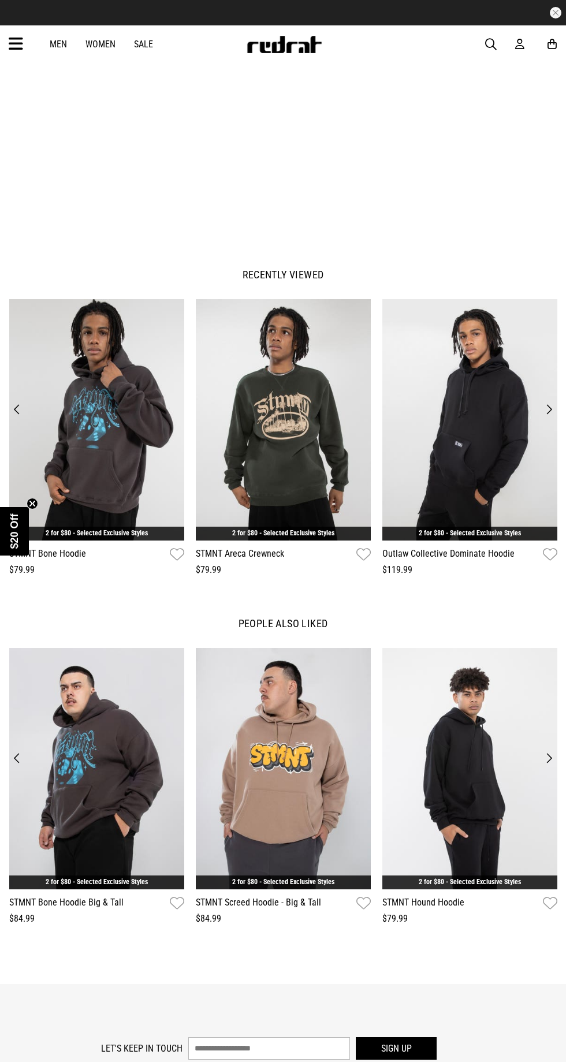
click at [462, 479] on img at bounding box center [469, 419] width 175 height 241
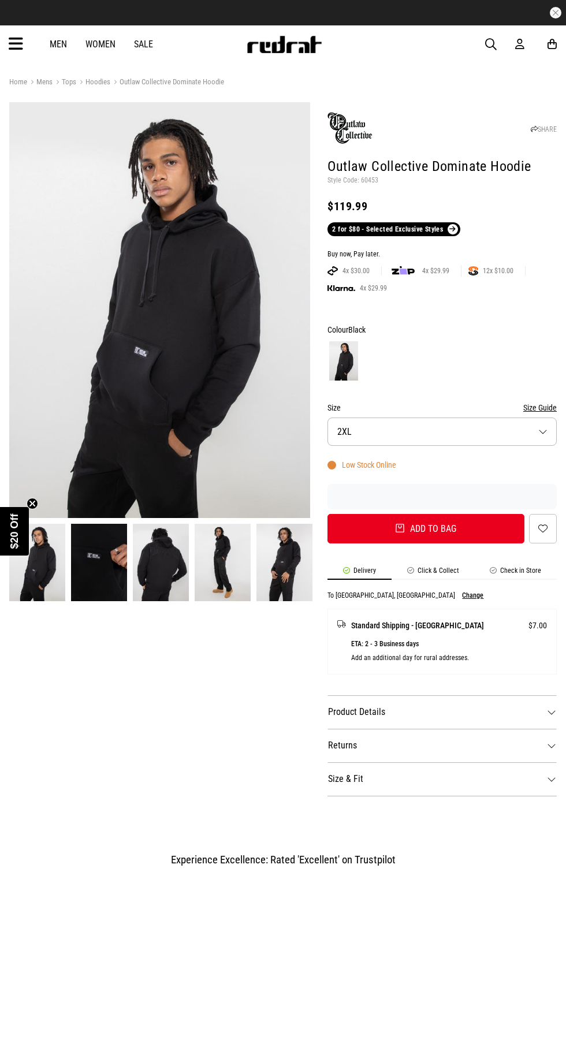
click at [172, 556] on img at bounding box center [161, 562] width 56 height 77
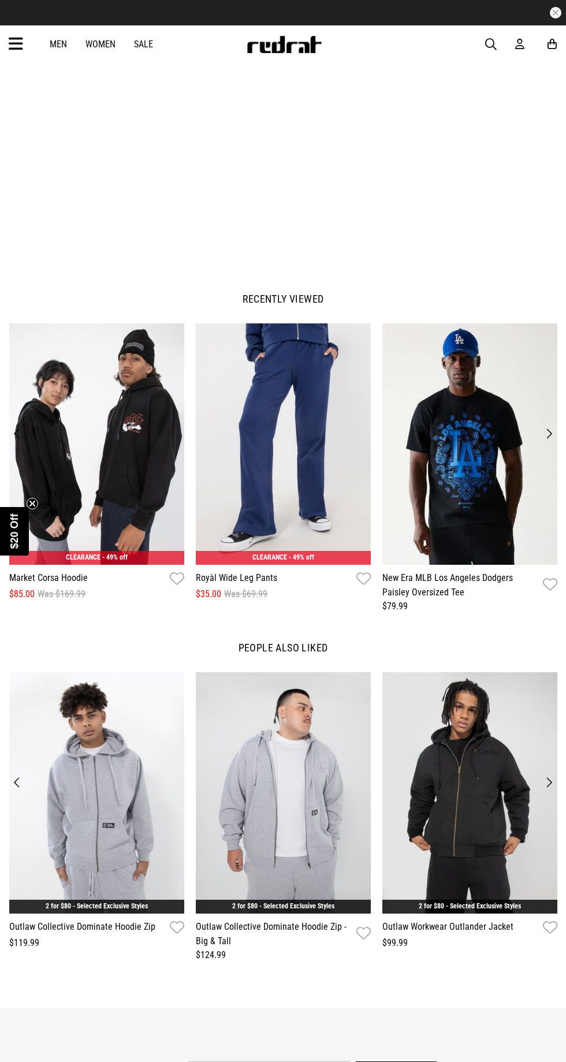
scroll to position [883, 0]
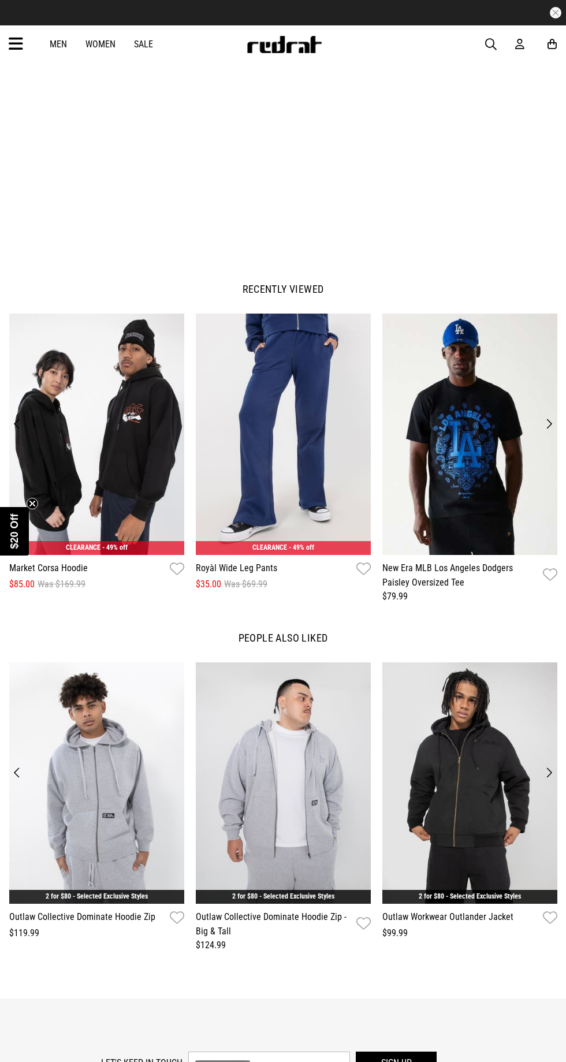
click at [480, 818] on img at bounding box center [469, 782] width 175 height 241
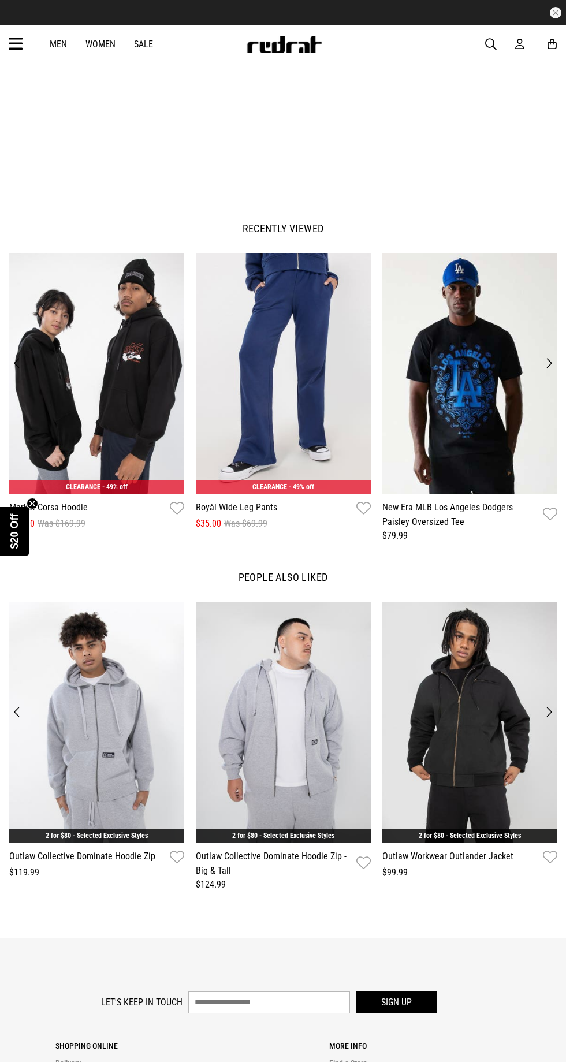
scroll to position [960, 0]
